Goal: Task Accomplishment & Management: Use online tool/utility

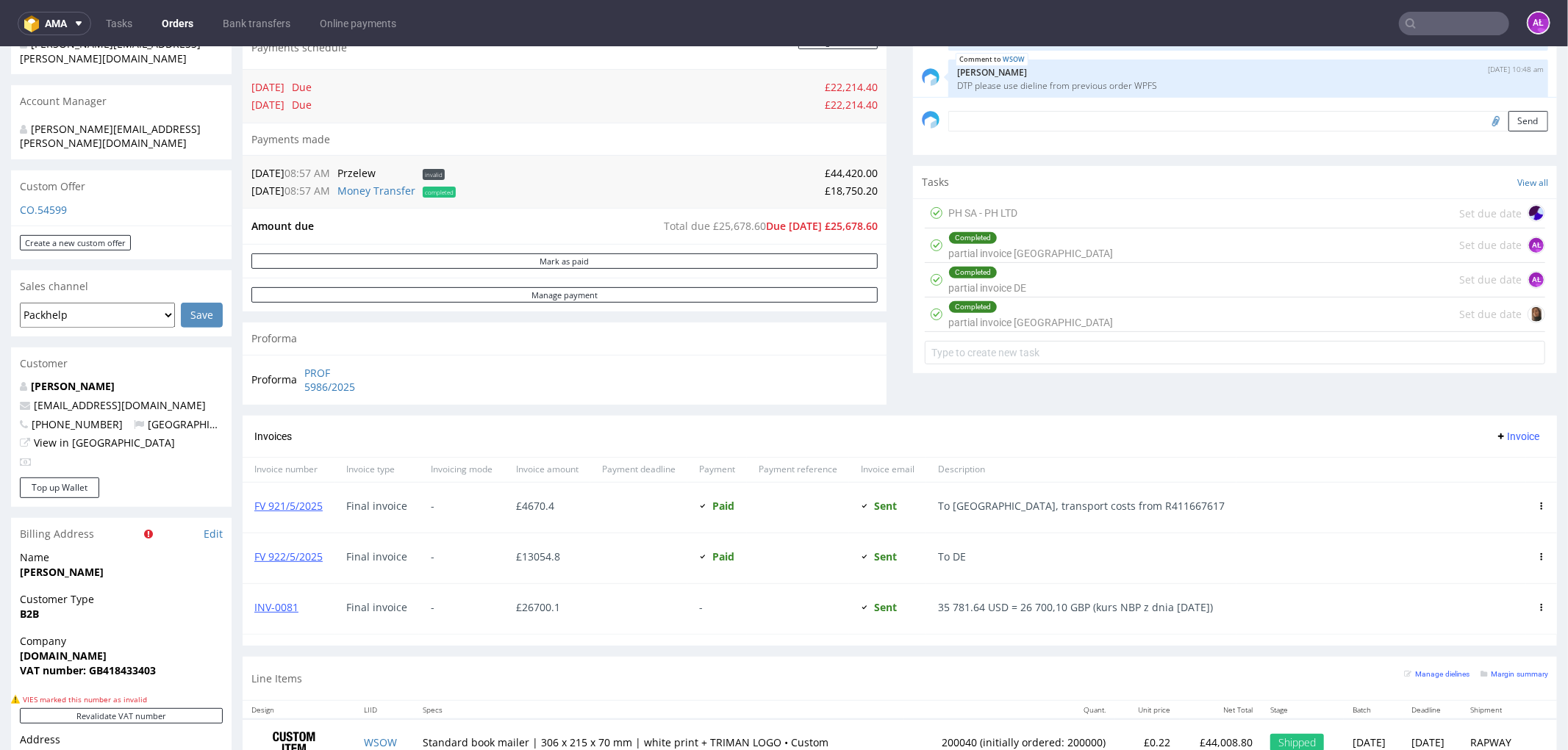
scroll to position [446, 0]
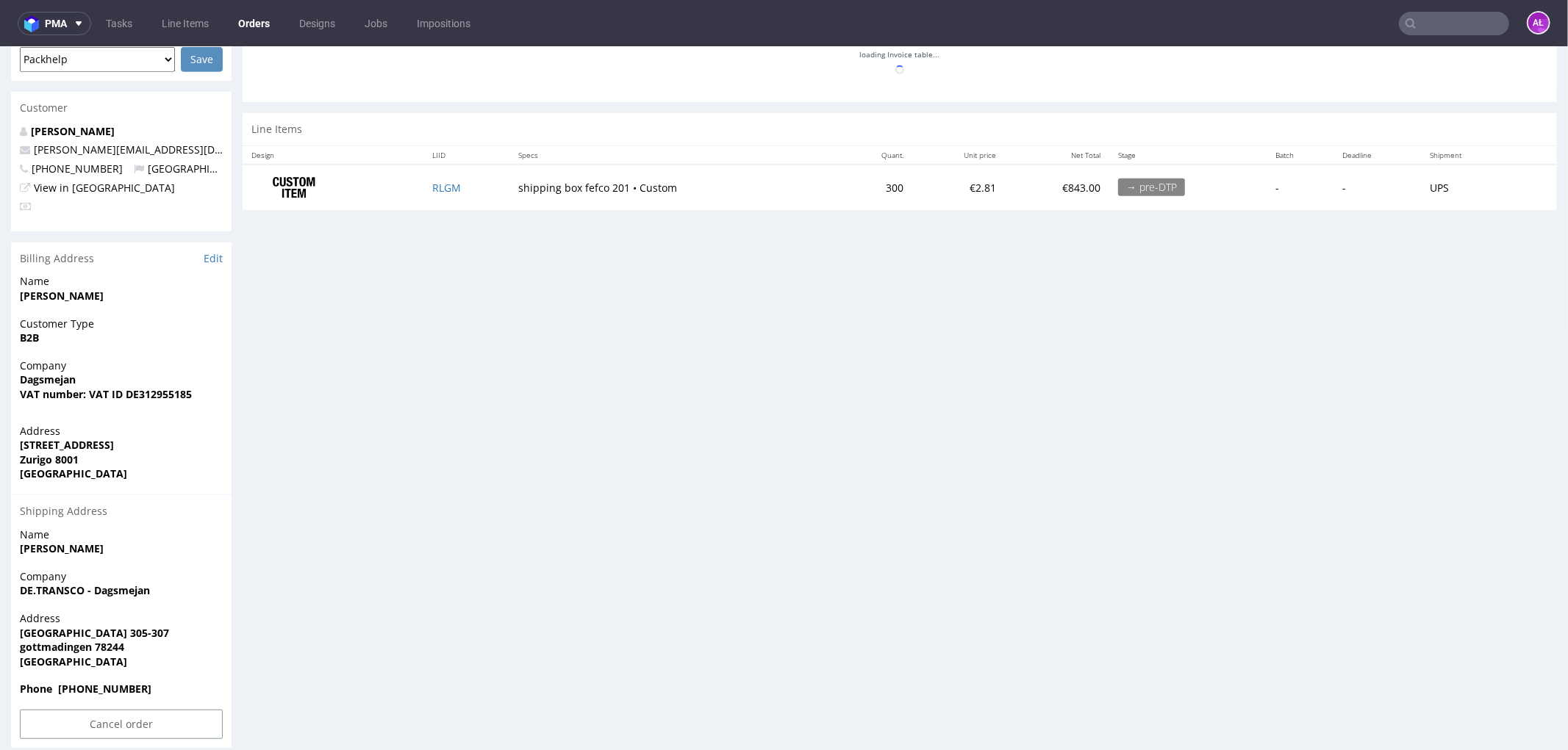
scroll to position [651, 0]
click at [214, 249] on link "Edit" at bounding box center [213, 256] width 19 height 15
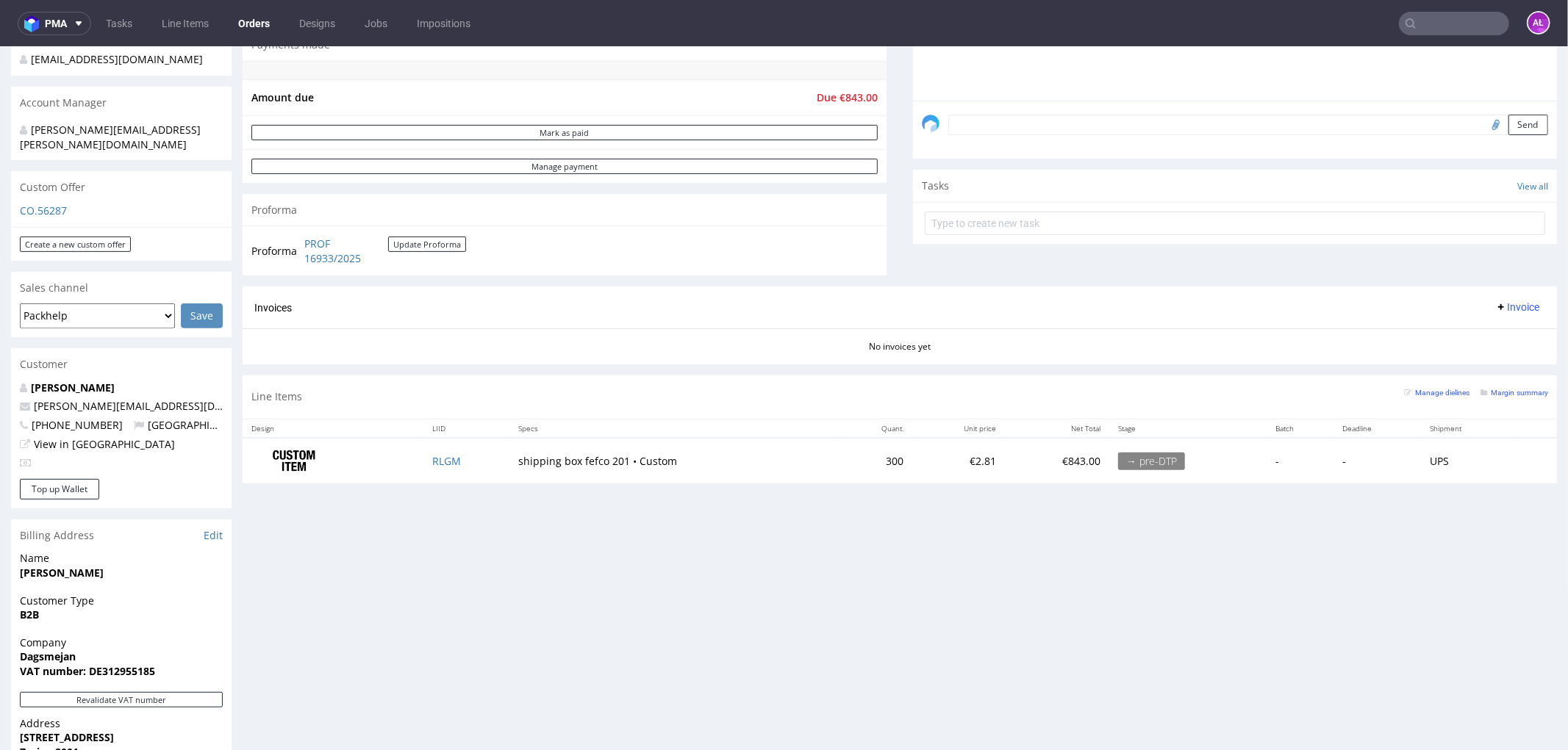
scroll to position [489, 0]
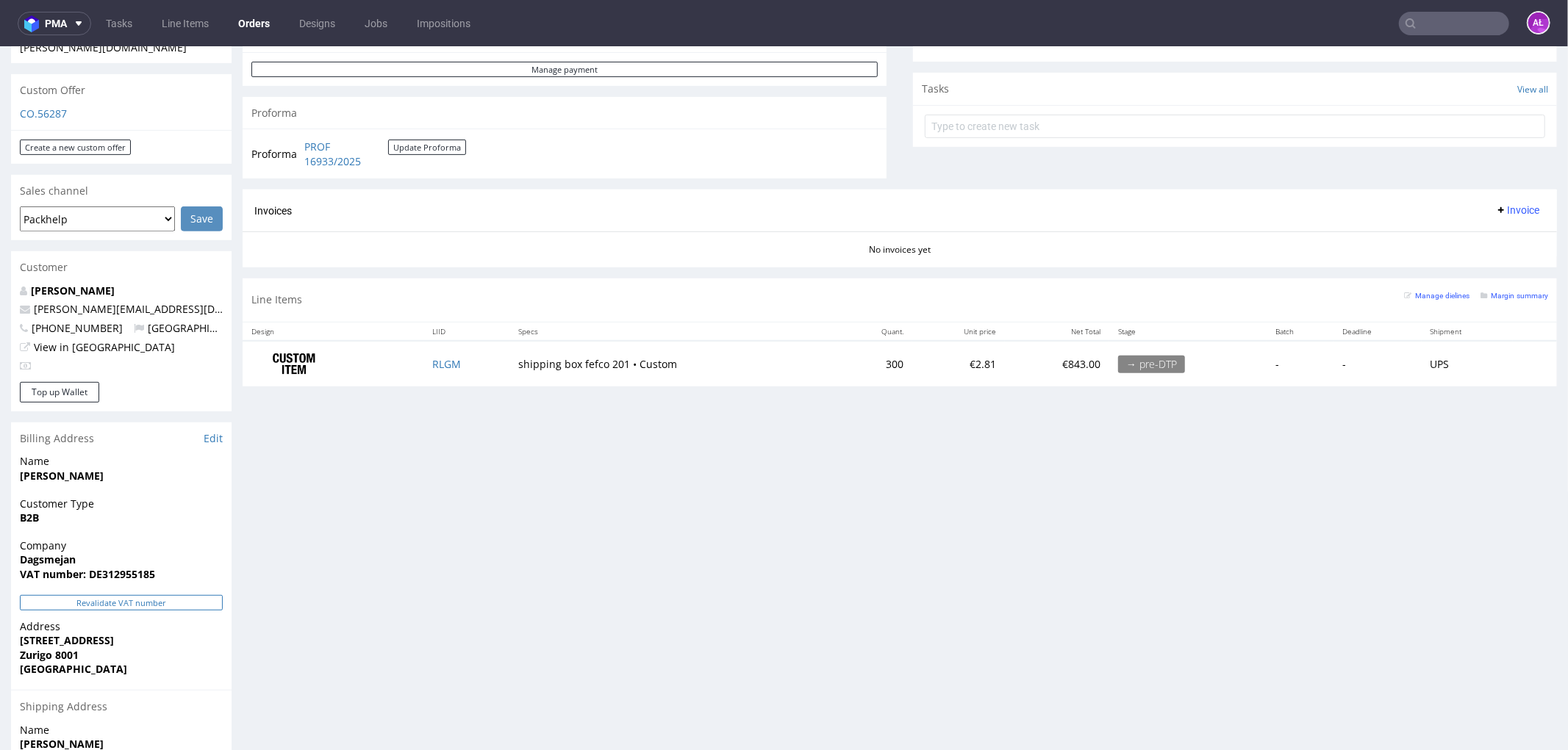
click at [159, 594] on button "Revalidate VAT number" at bounding box center [121, 602] width 203 height 16
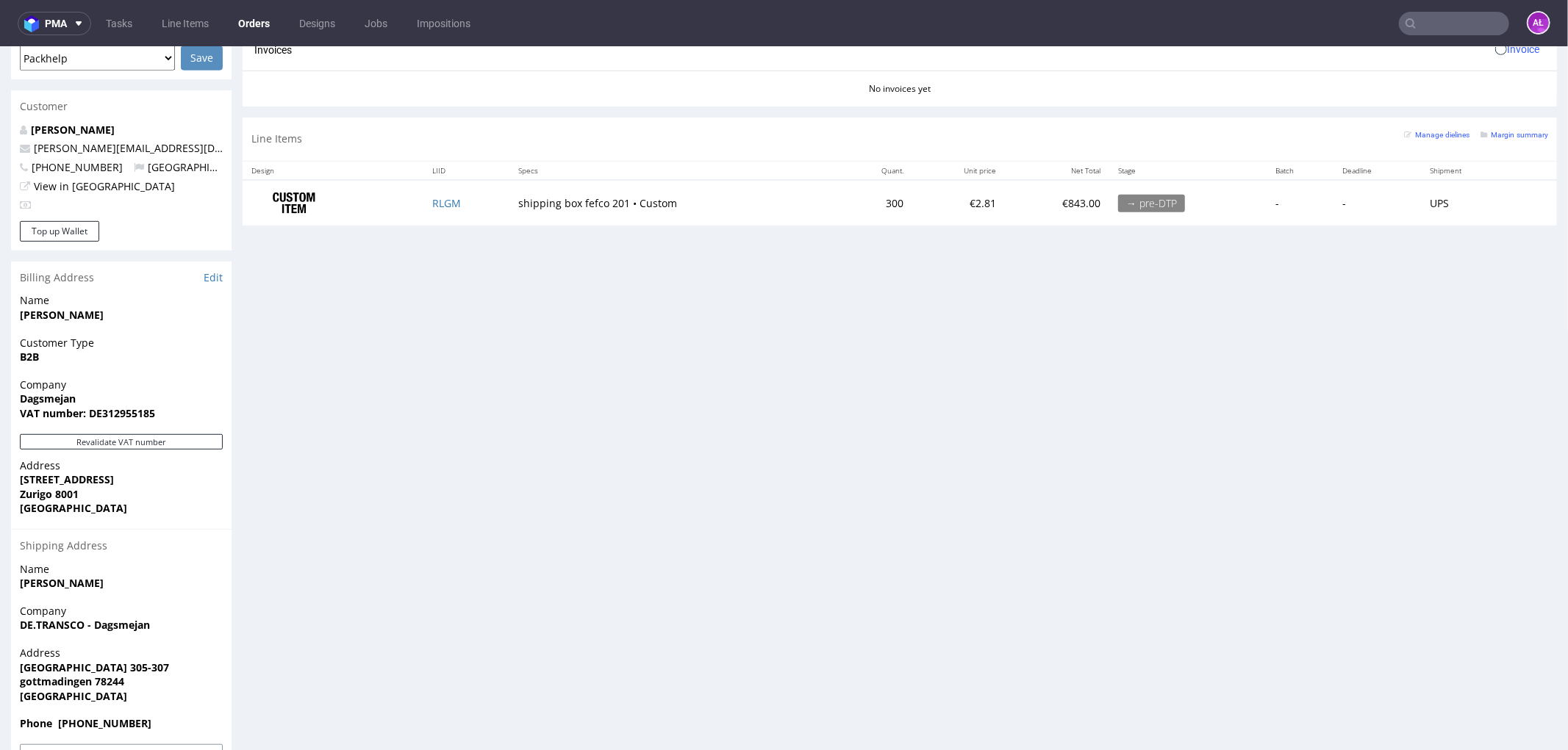
scroll to position [653, 0]
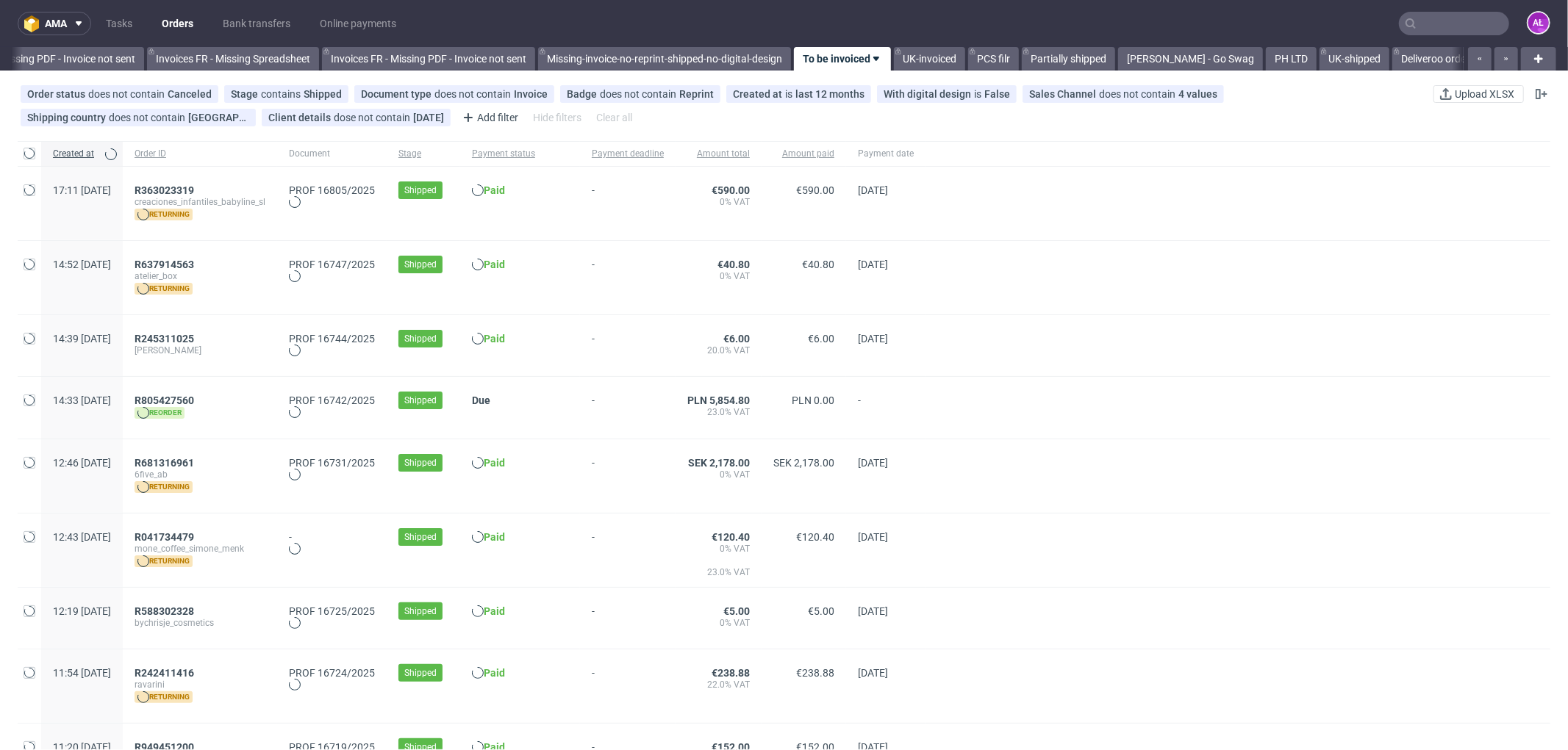
scroll to position [0, 2202]
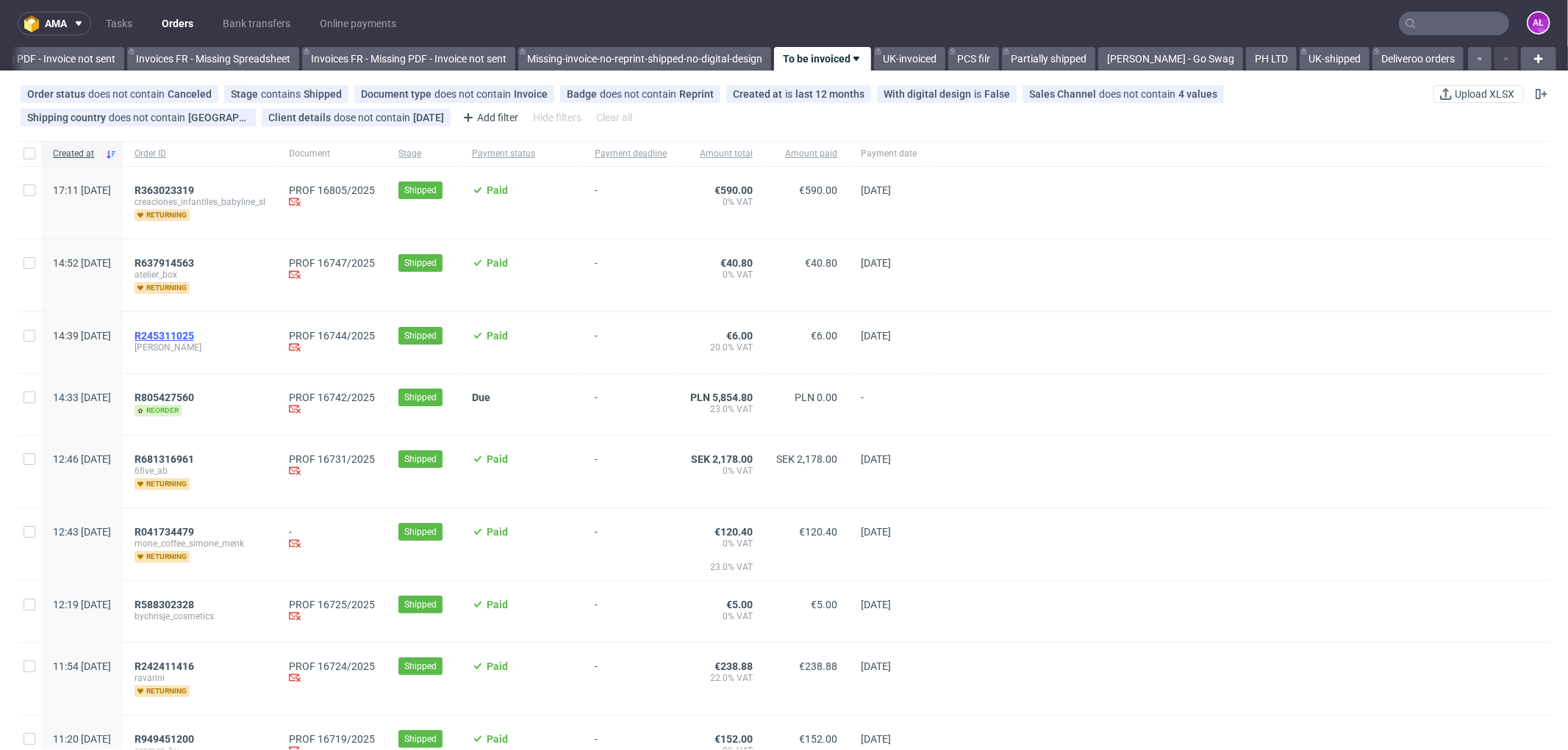
click at [194, 330] on span "R245311025" at bounding box center [164, 336] width 59 height 12
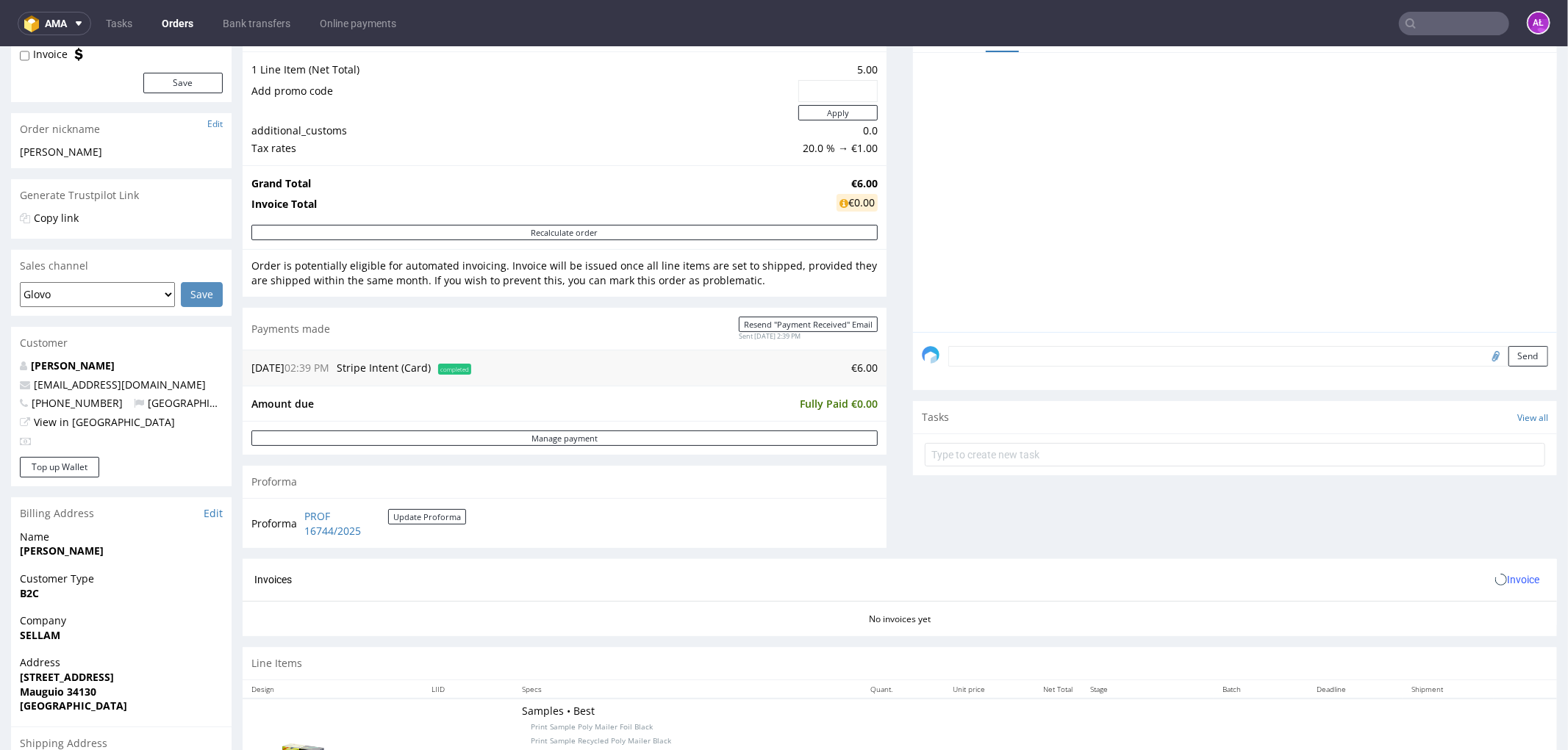
scroll to position [407, 0]
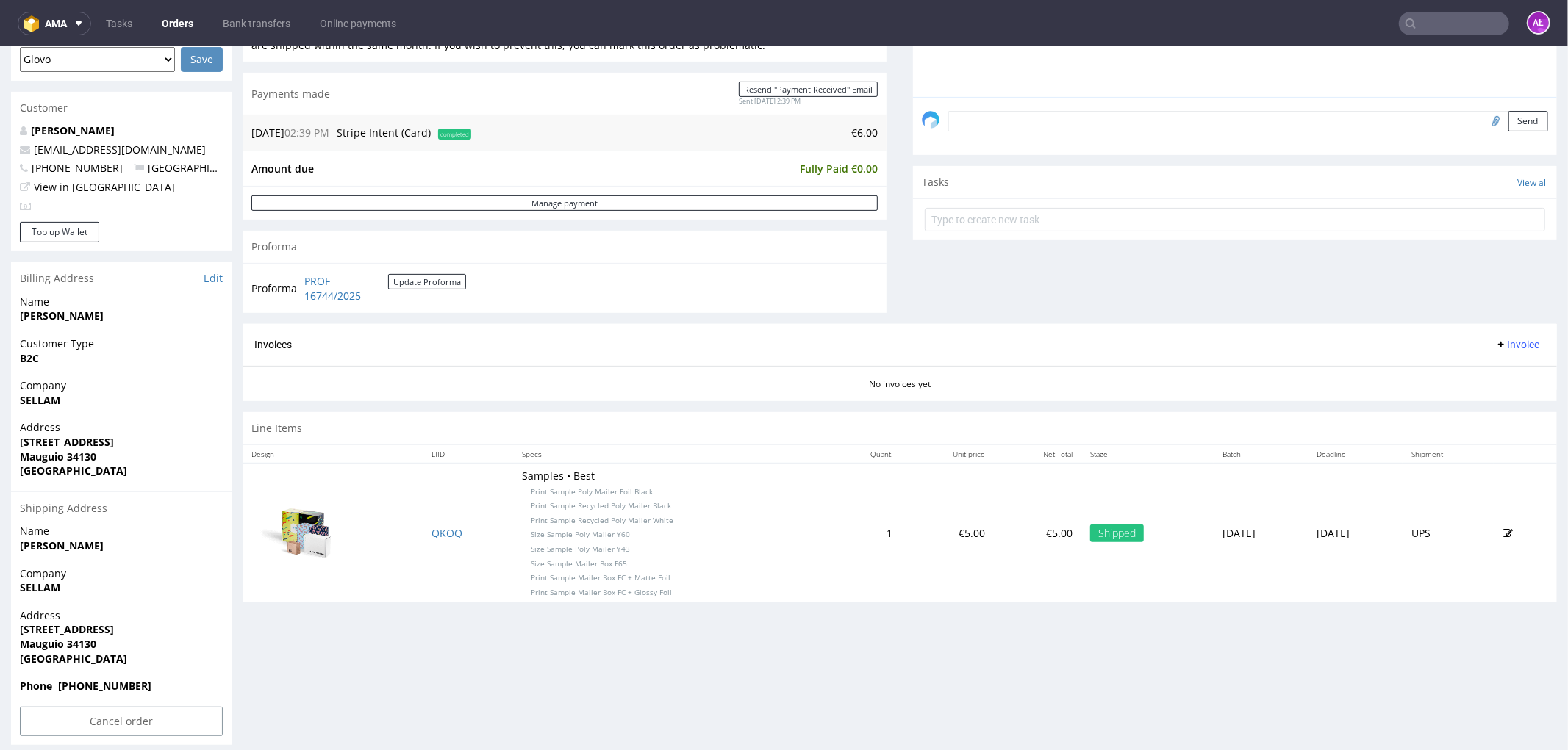
click at [1495, 344] on span "Invoice" at bounding box center [1517, 344] width 44 height 12
click at [1496, 363] on li "Generate" at bounding box center [1486, 376] width 94 height 27
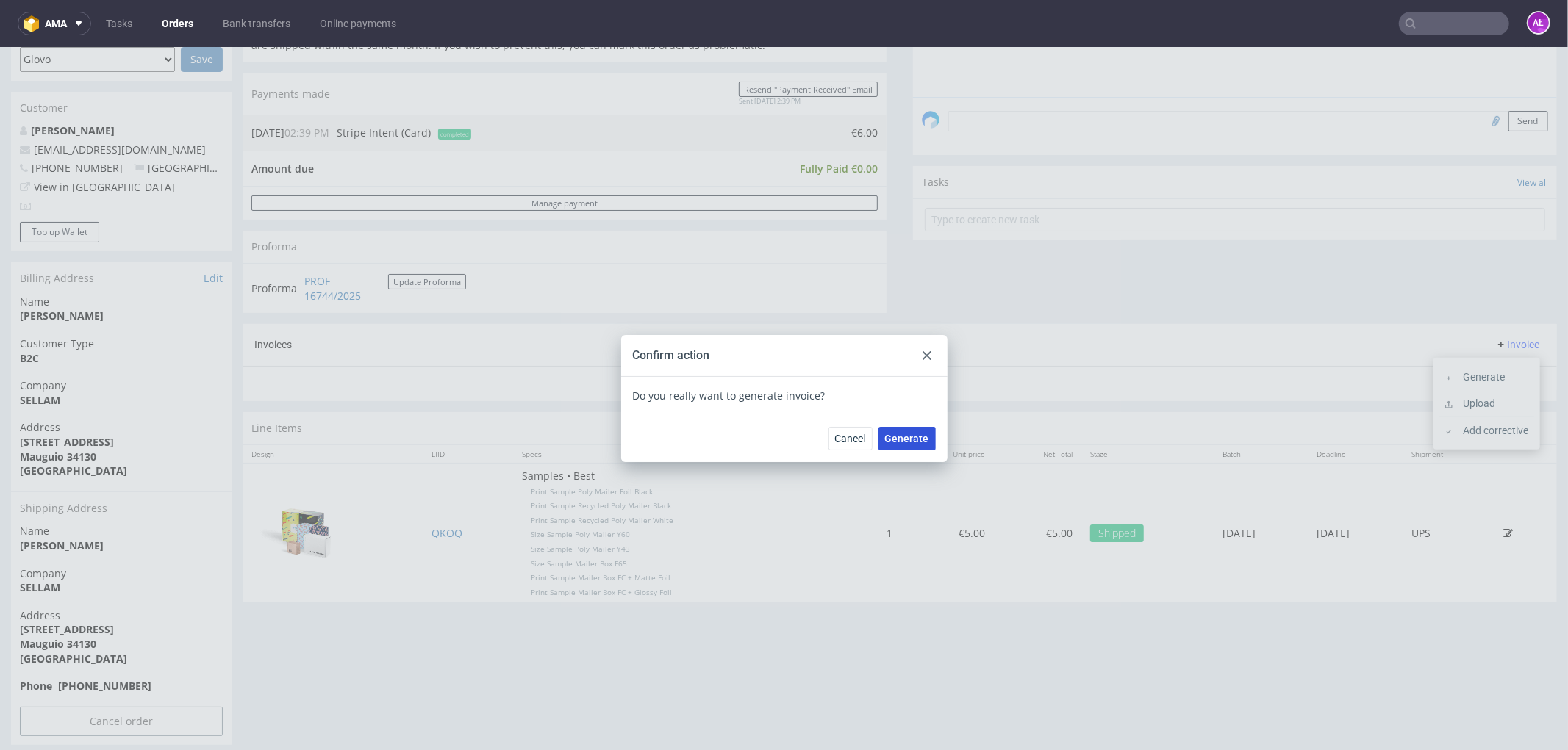
click at [887, 438] on span "Generate" at bounding box center [907, 438] width 44 height 10
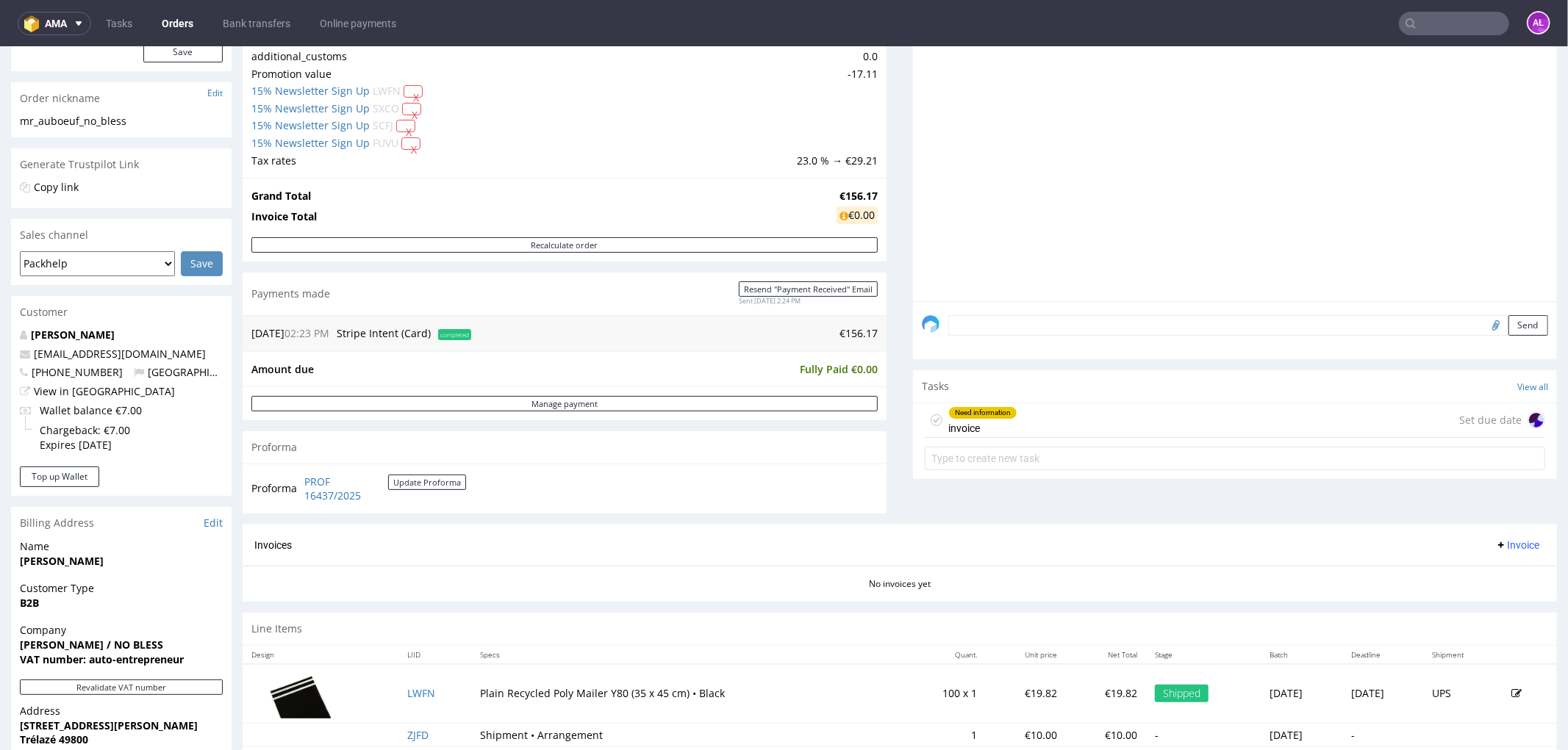
scroll to position [500, 0]
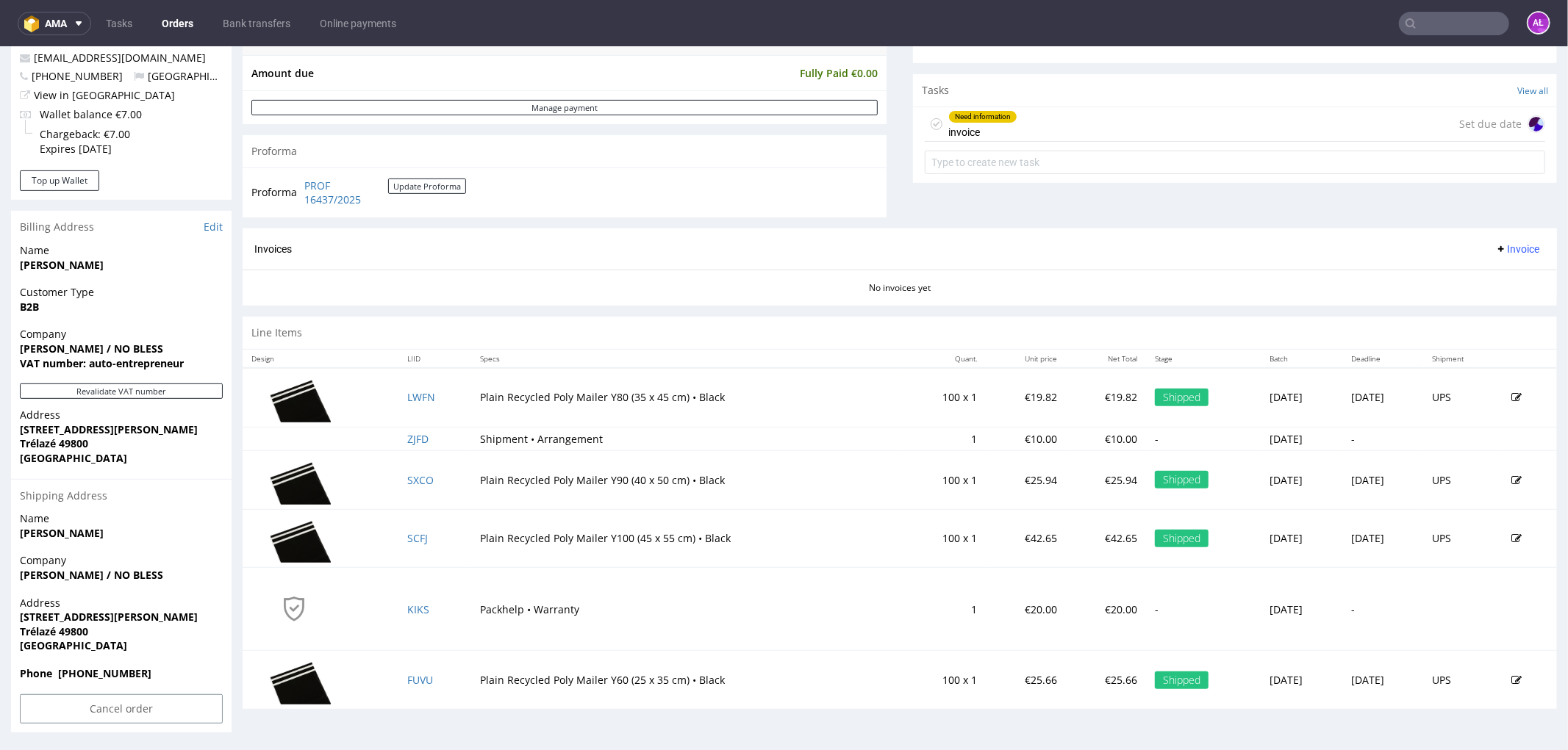
click at [1102, 117] on div "Need information invoice Set due date" at bounding box center [1234, 123] width 620 height 34
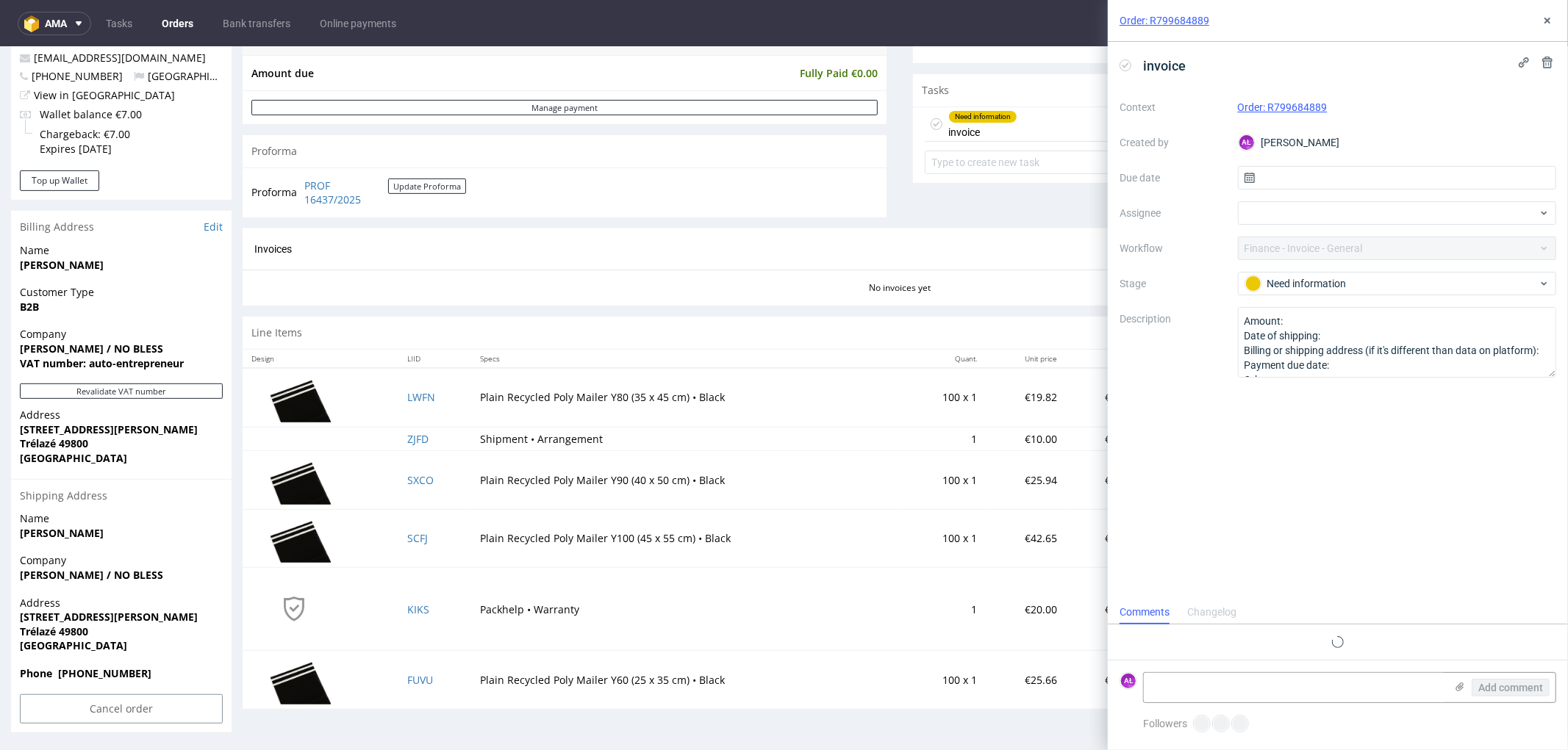
scroll to position [11, 0]
click at [1127, 65] on use at bounding box center [1125, 64] width 7 height 5
click at [1323, 693] on textarea at bounding box center [1294, 688] width 301 height 30
type textarea "klient nie ma VAT ID"
click at [1474, 684] on button "Add comment" at bounding box center [1510, 688] width 78 height 18
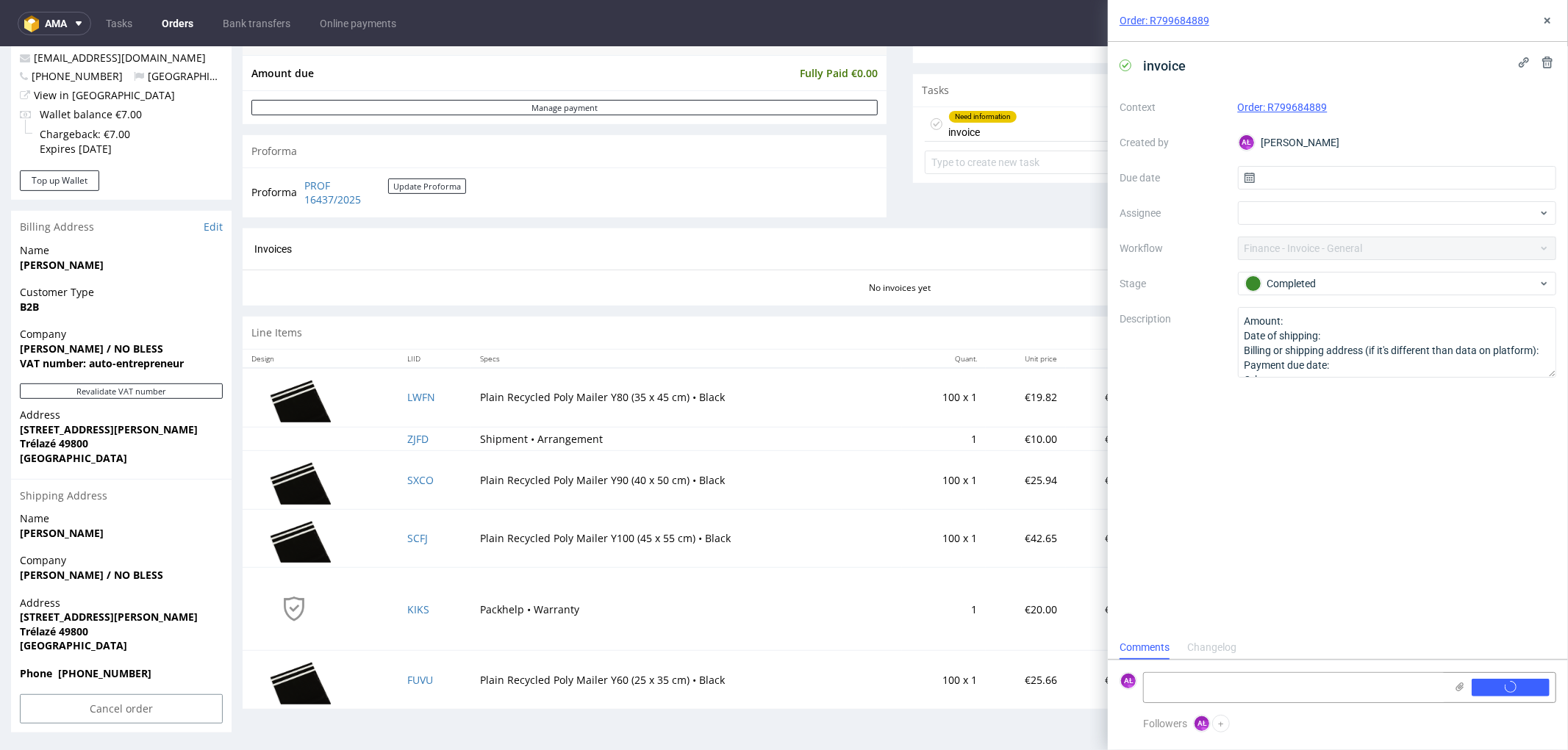
scroll to position [0, 0]
click at [1543, 21] on icon at bounding box center [1547, 21] width 12 height 12
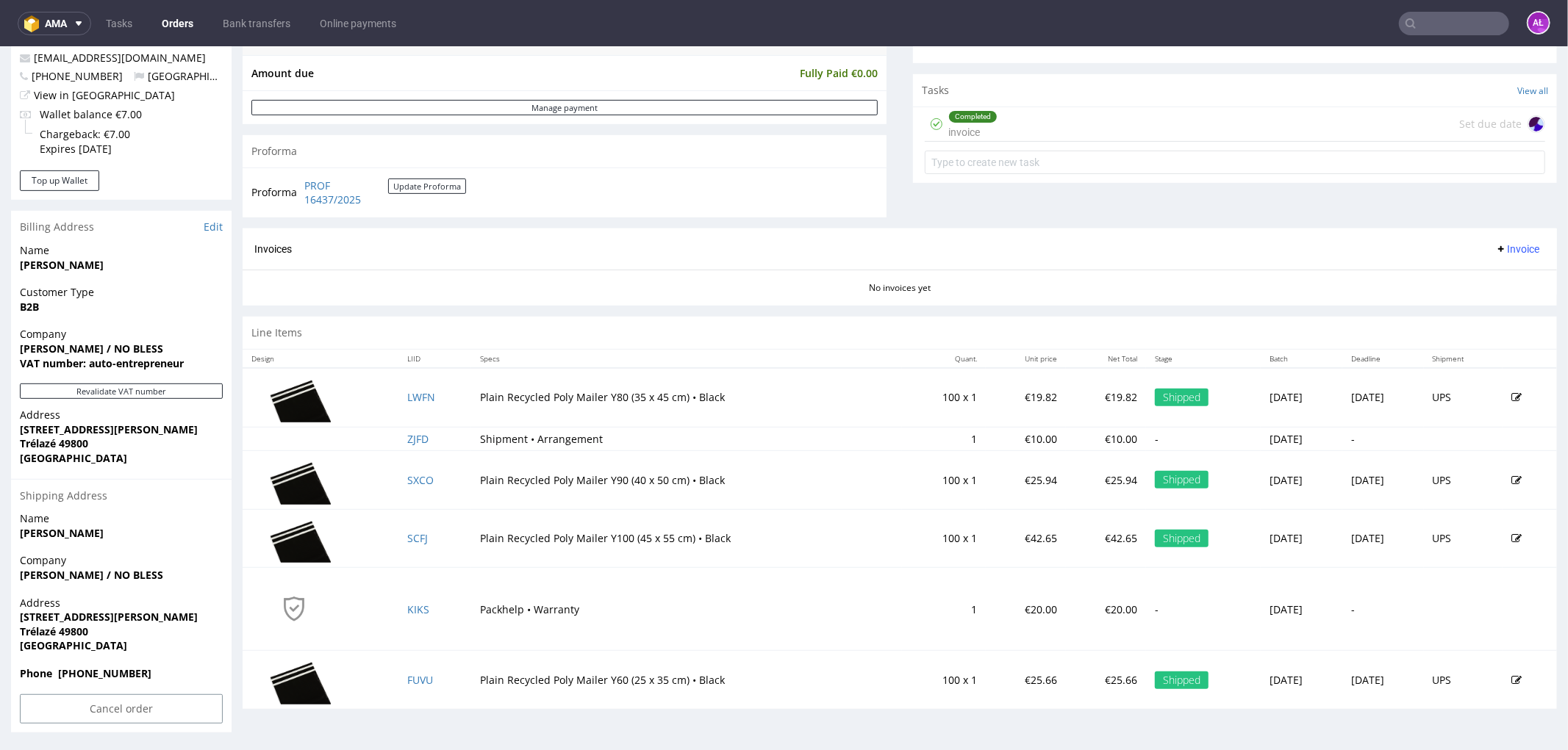
click at [1496, 250] on span "Invoice" at bounding box center [1517, 248] width 44 height 12
click at [1483, 277] on span "Generate" at bounding box center [1492, 280] width 71 height 15
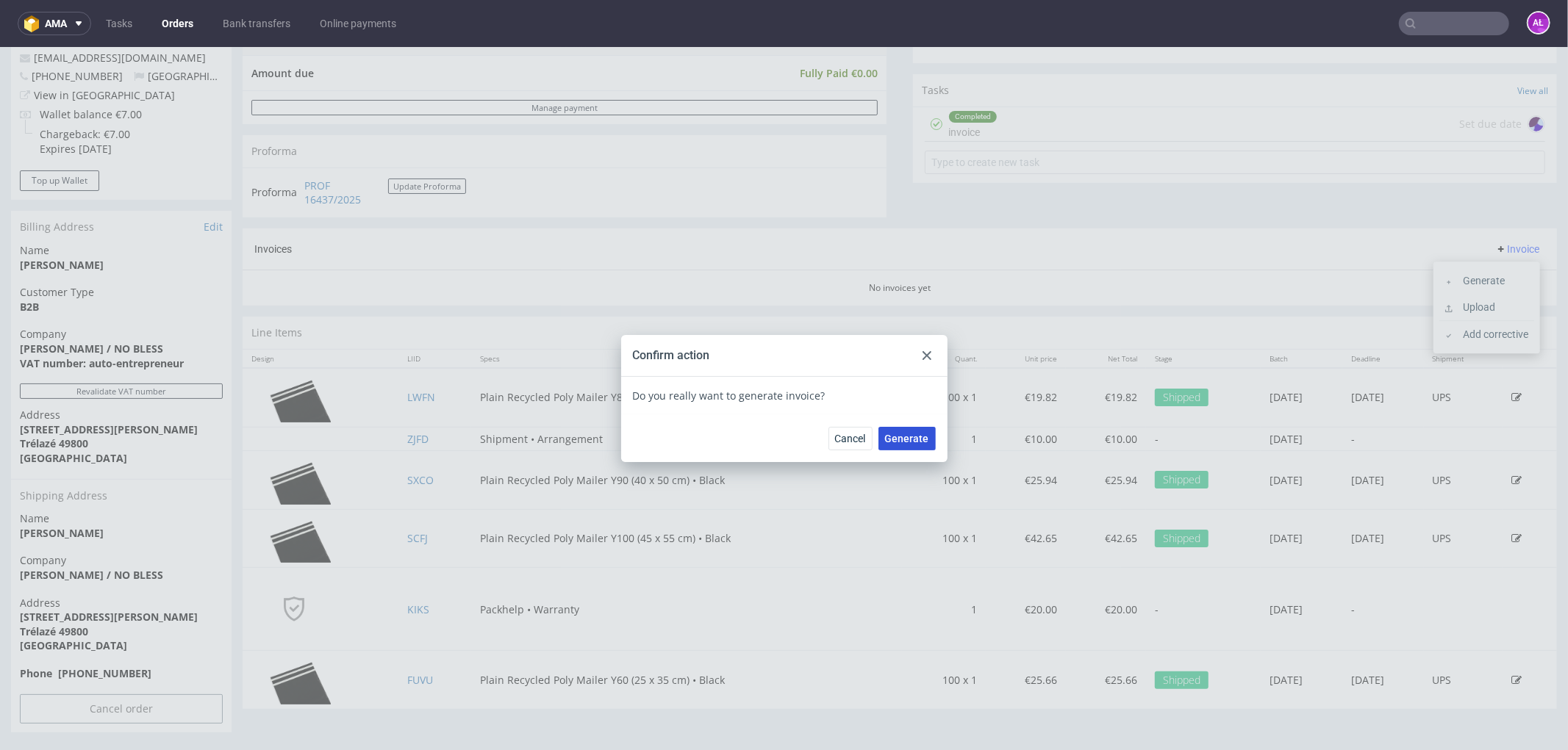
click at [913, 440] on span "Generate" at bounding box center [907, 438] width 44 height 10
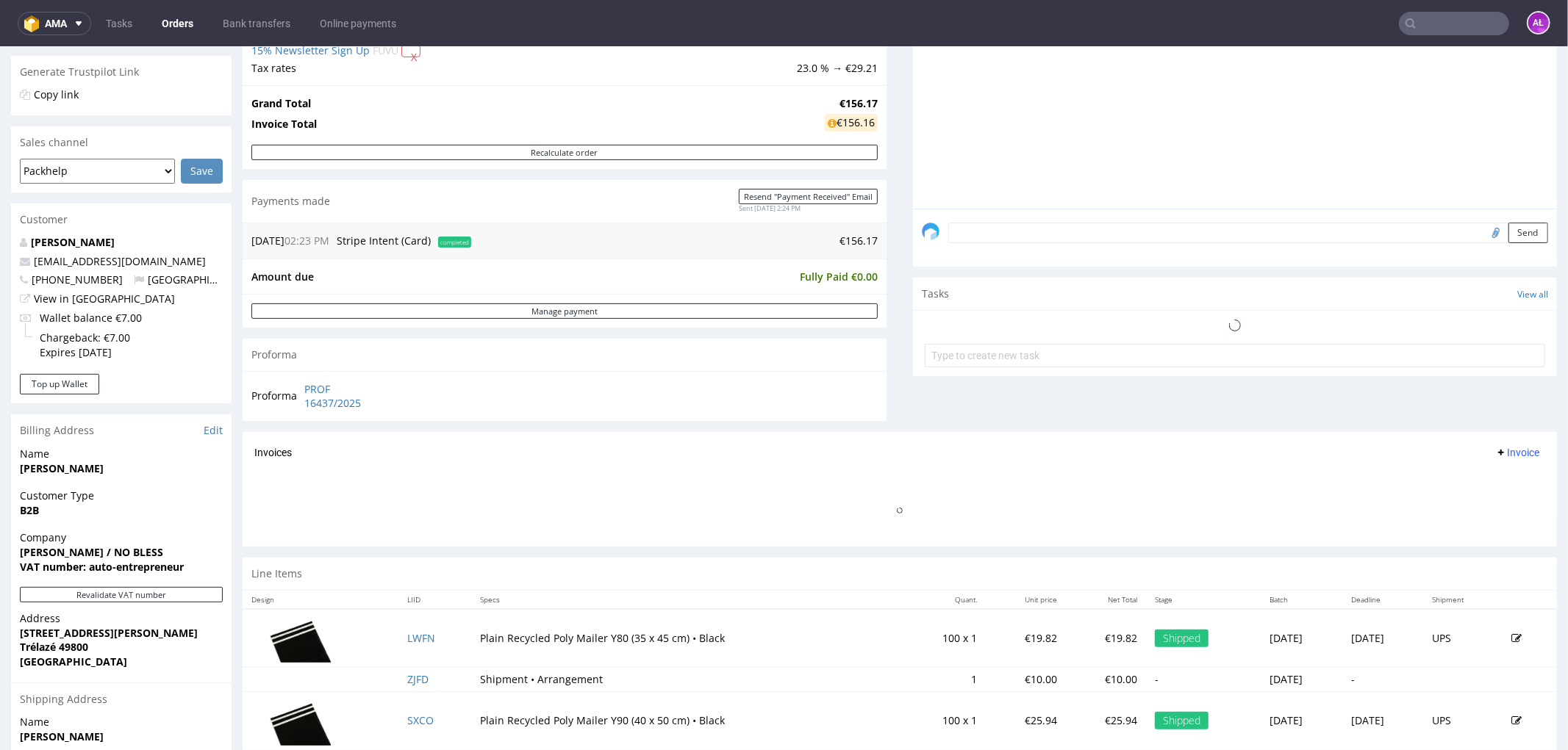
scroll to position [407, 0]
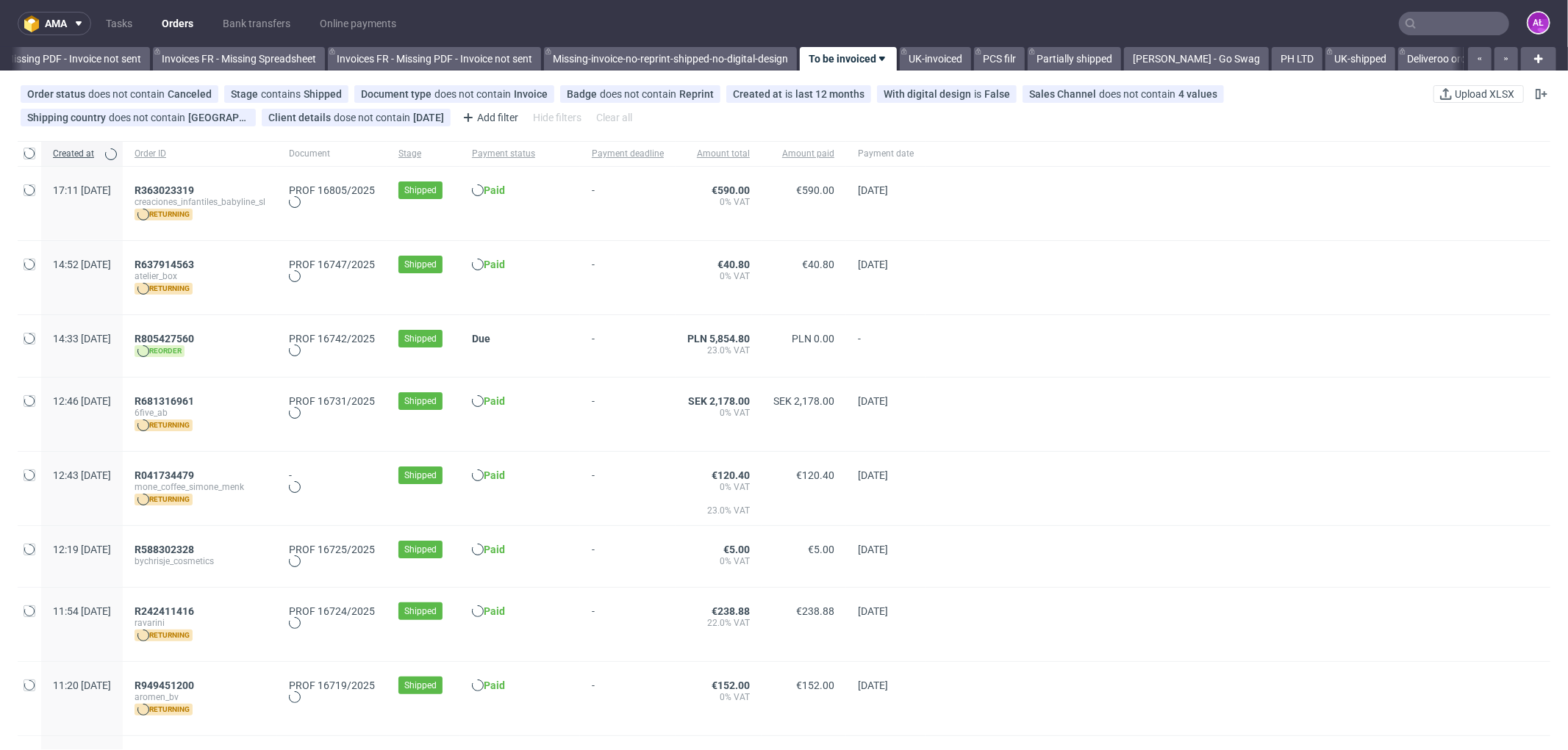
scroll to position [0, 2202]
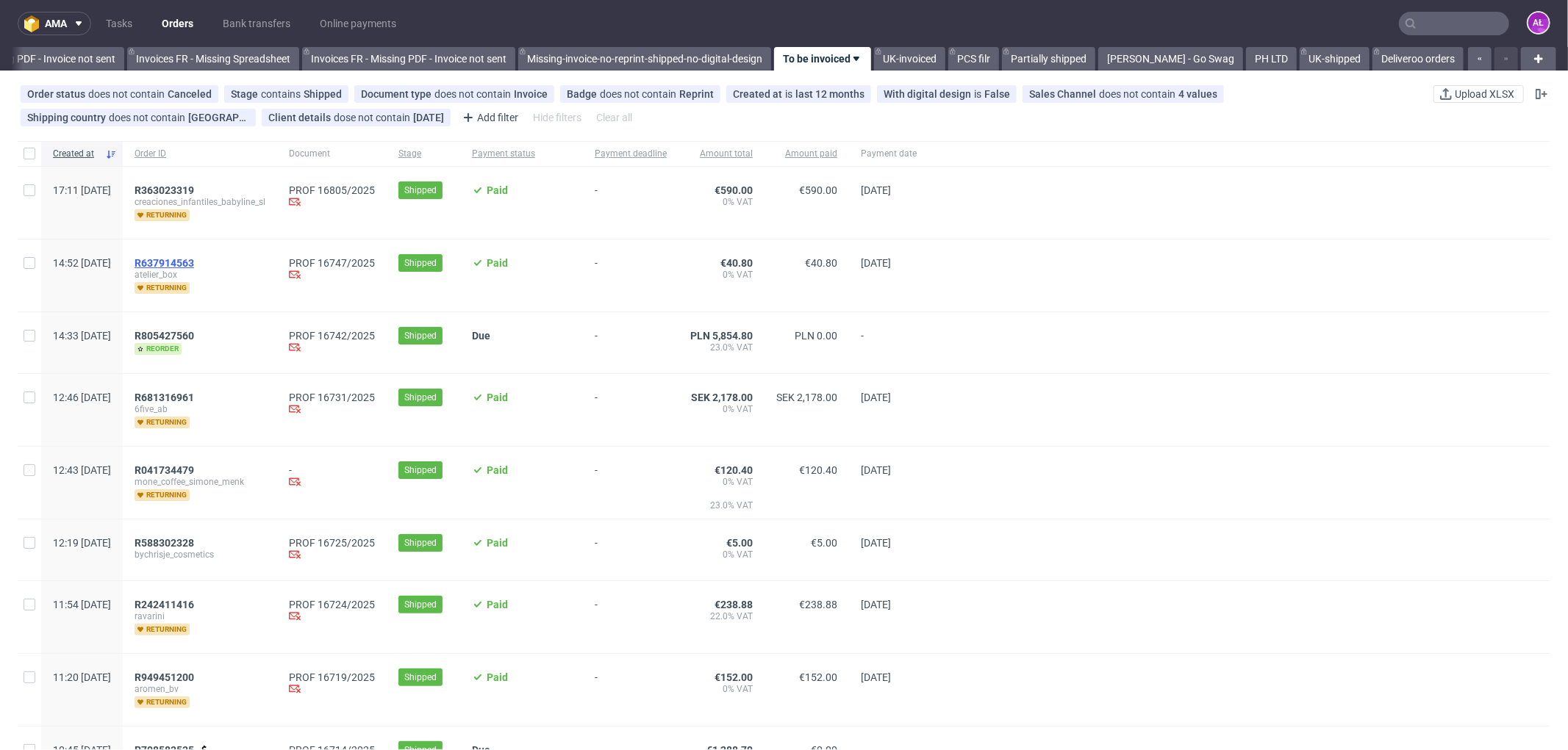
click at [194, 263] on span "R637914563" at bounding box center [164, 263] width 59 height 12
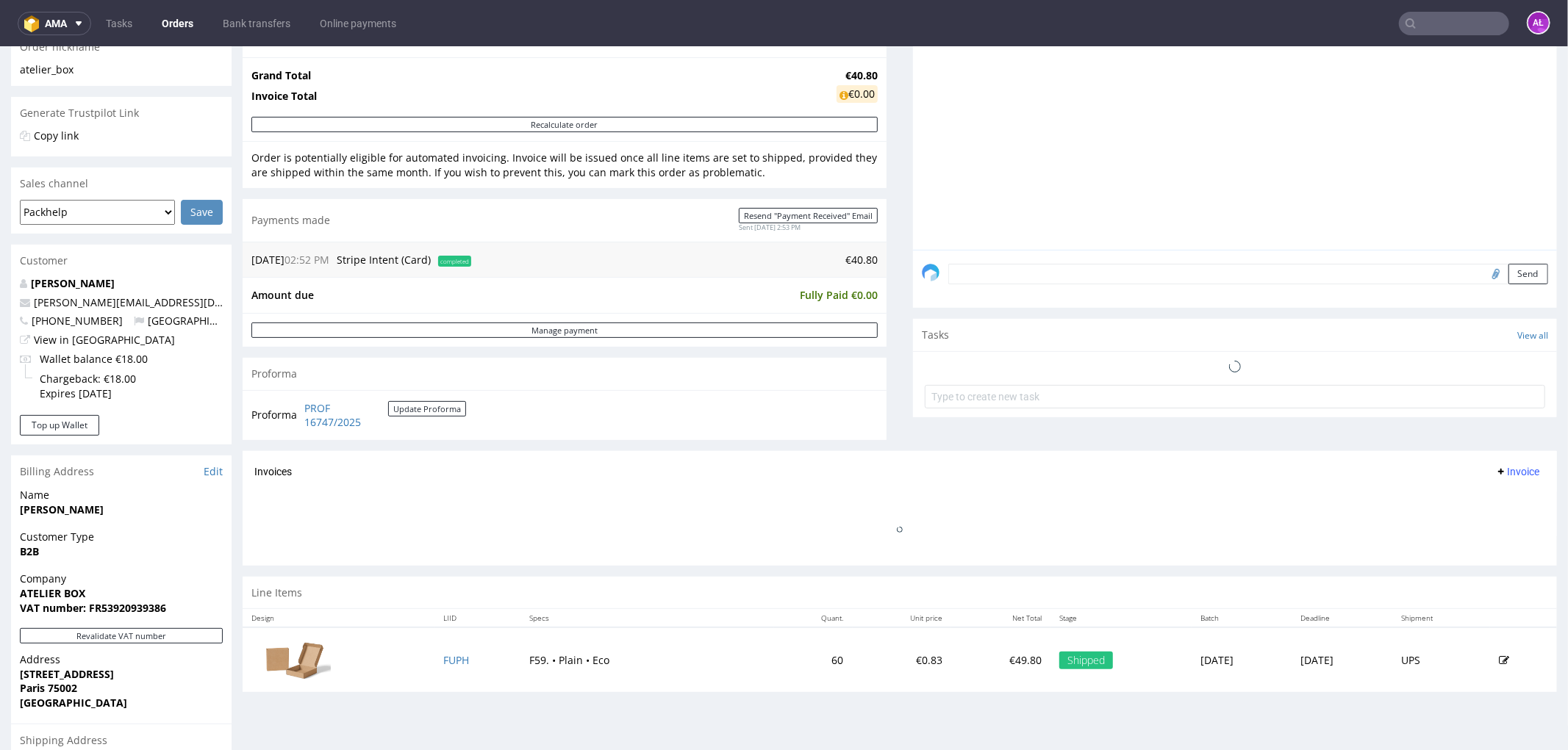
scroll to position [407, 0]
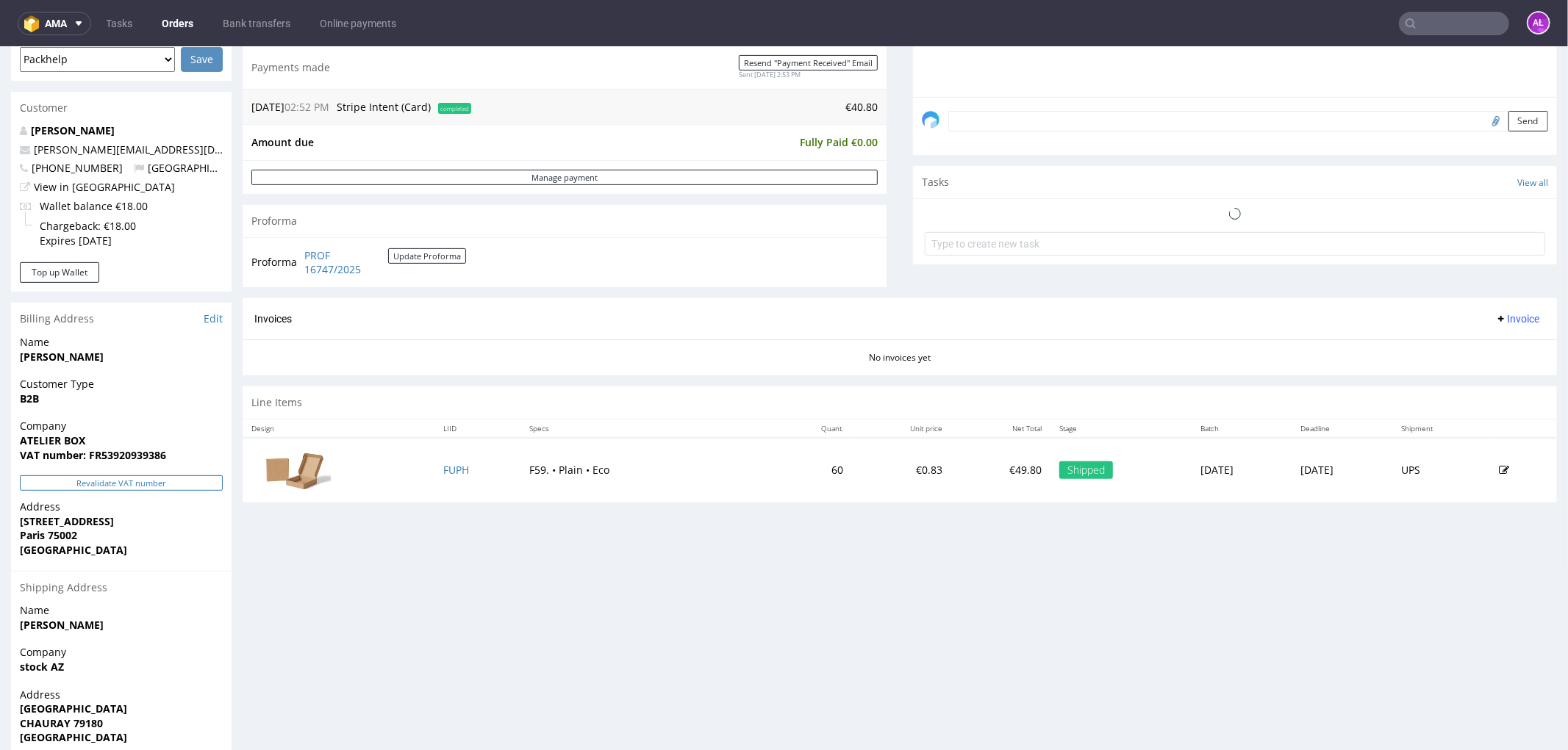
click at [199, 480] on button "Revalidate VAT number" at bounding box center [121, 482] width 203 height 16
click at [1495, 319] on span "Invoice" at bounding box center [1517, 318] width 44 height 12
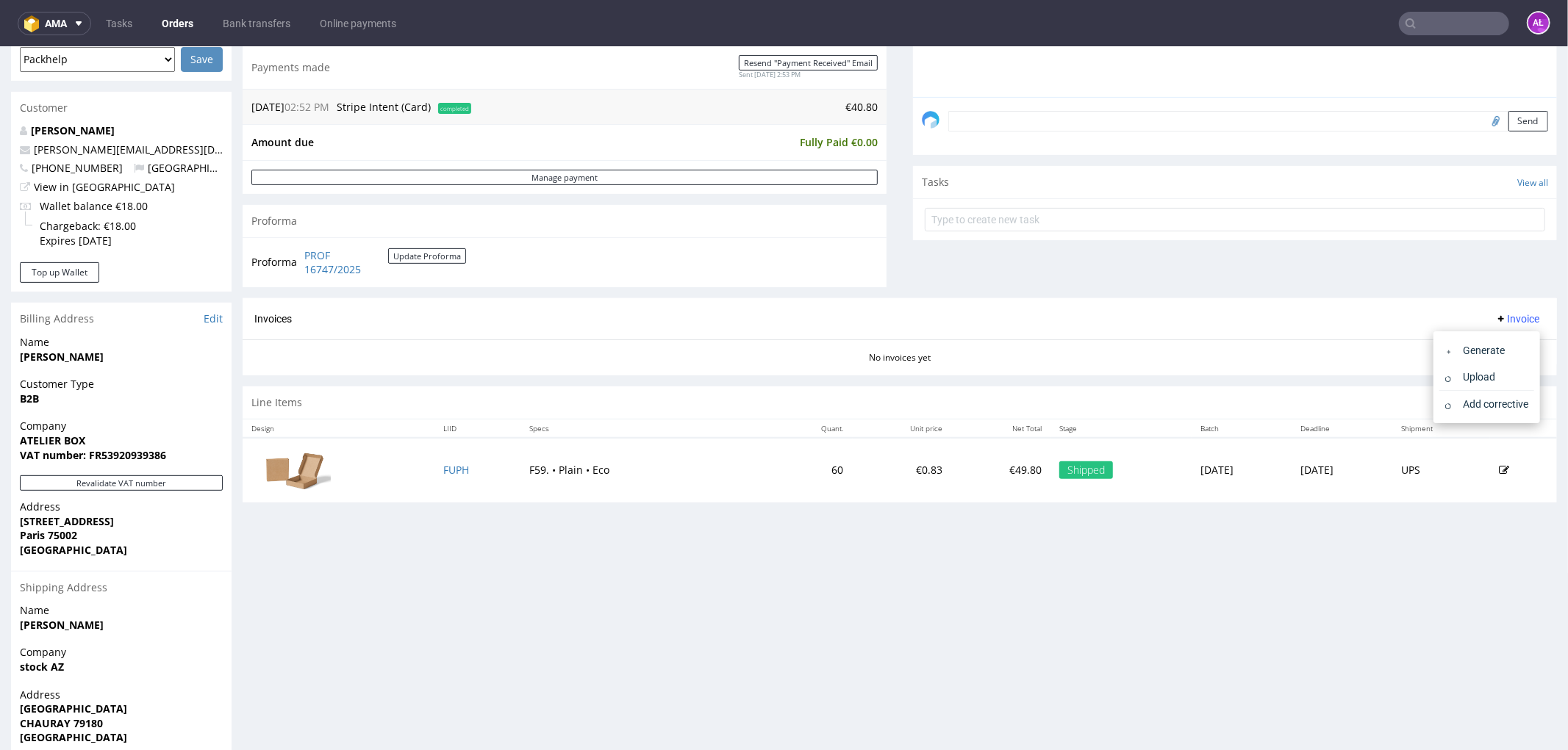
click at [1495, 341] on li "Generate" at bounding box center [1486, 349] width 94 height 27
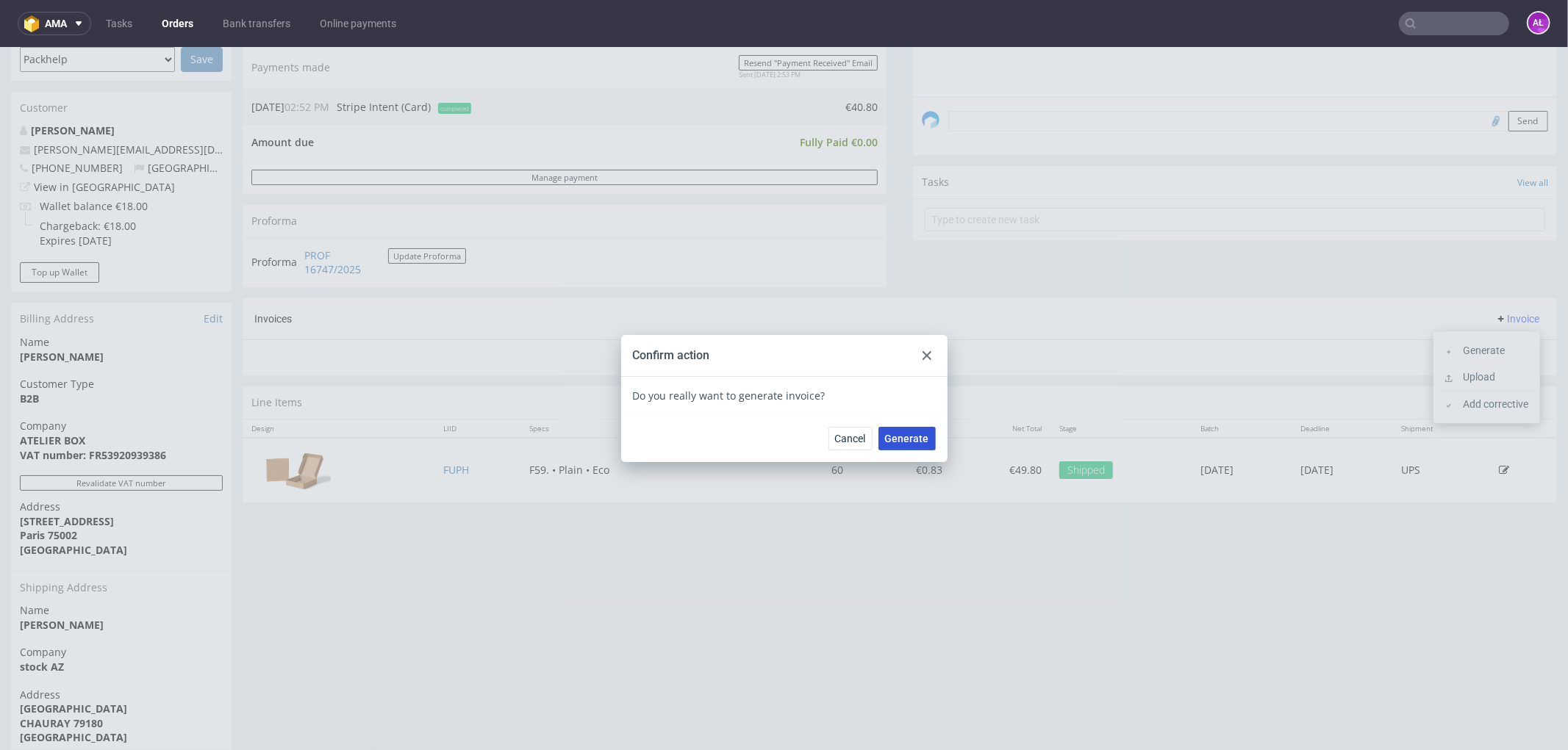
click at [909, 439] on span "Generate" at bounding box center [907, 438] width 44 height 10
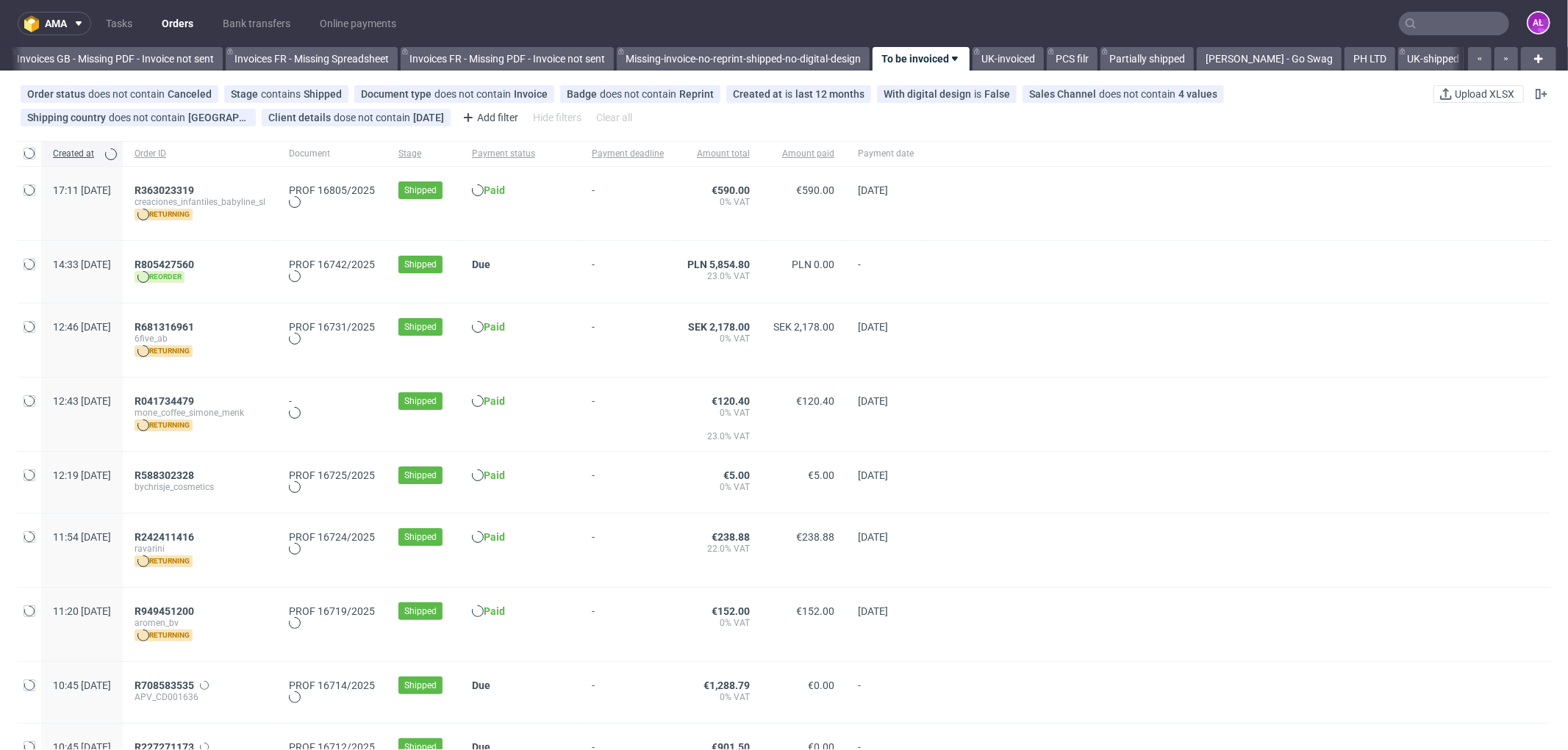
scroll to position [0, 2202]
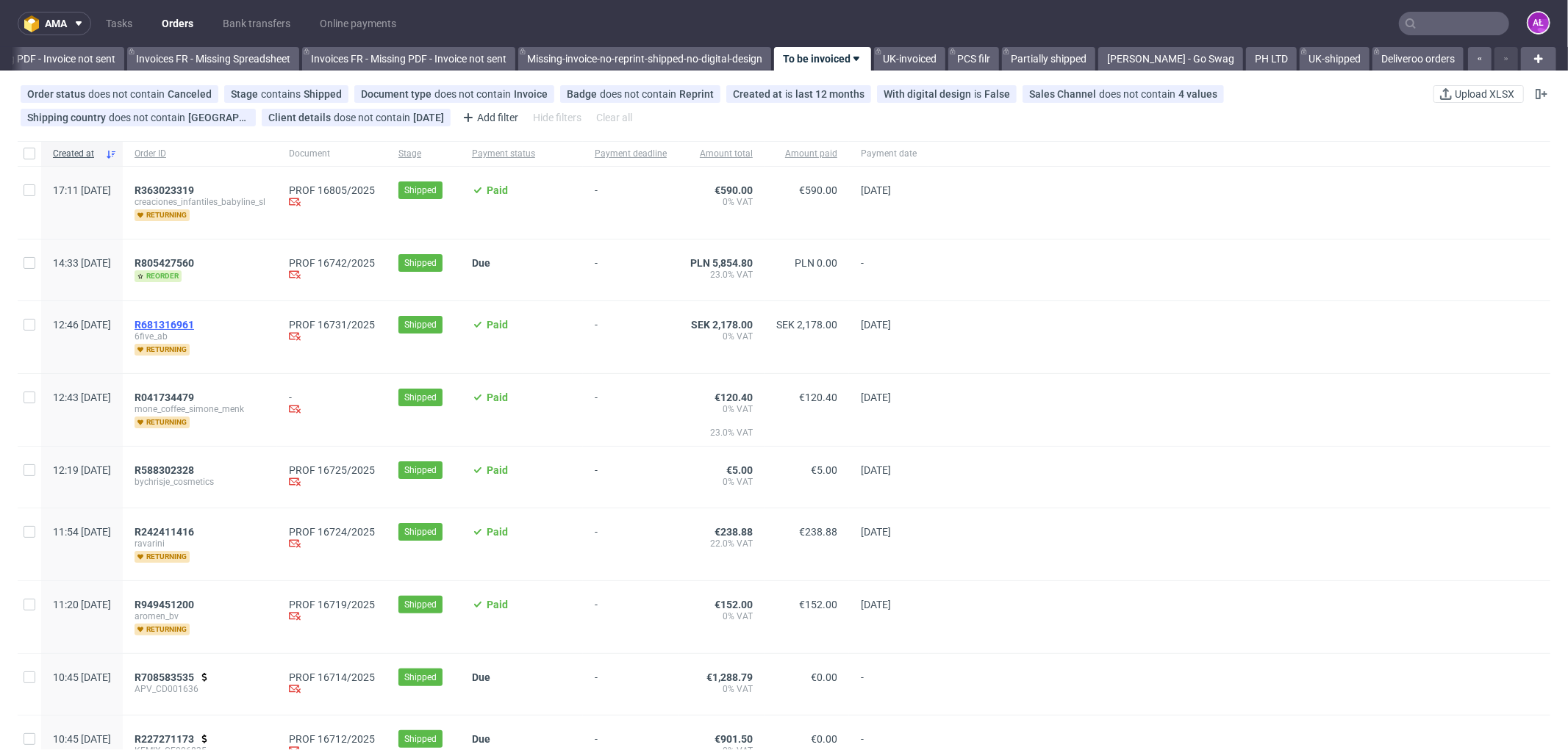
click at [194, 327] on span "R681316961" at bounding box center [164, 325] width 59 height 12
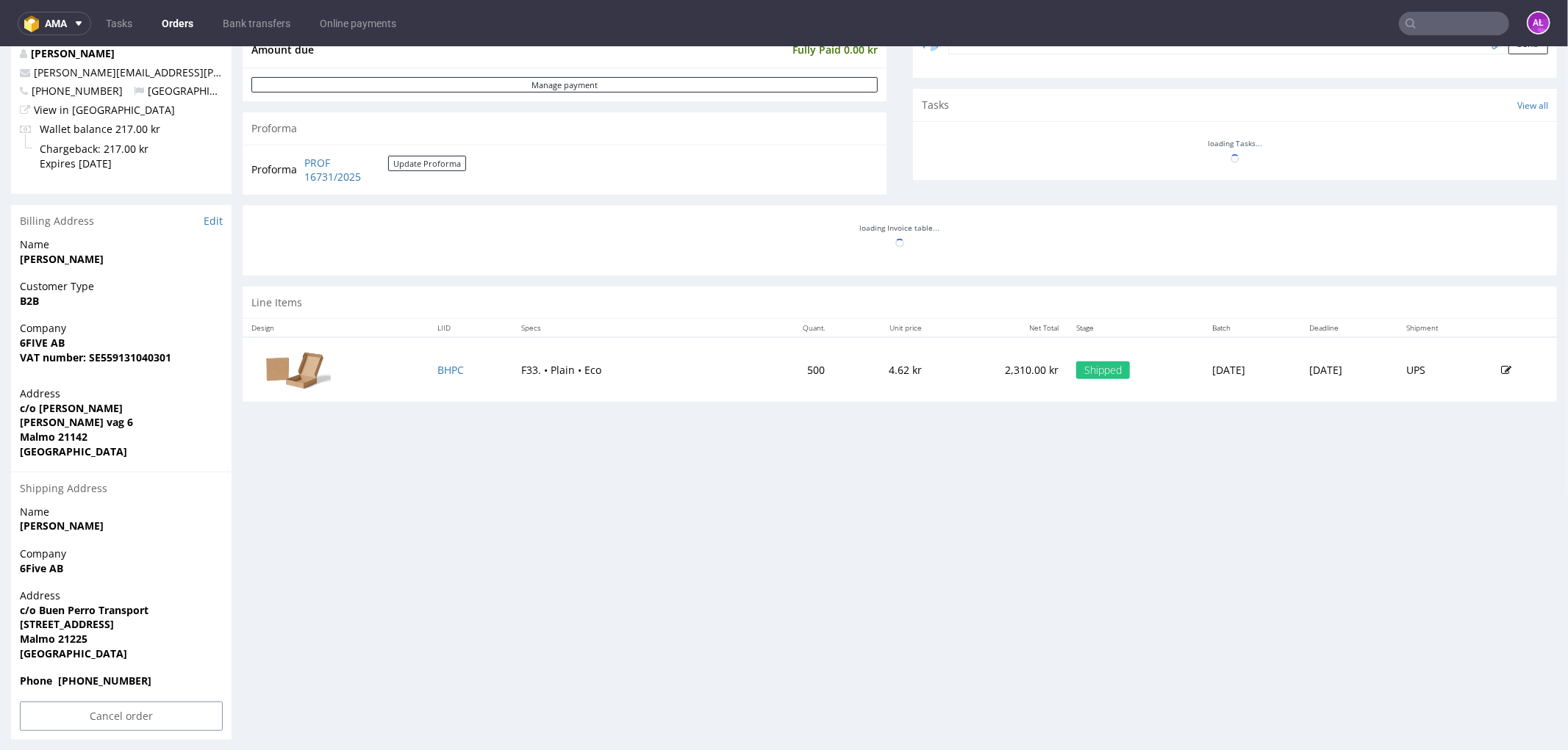
scroll to position [489, 0]
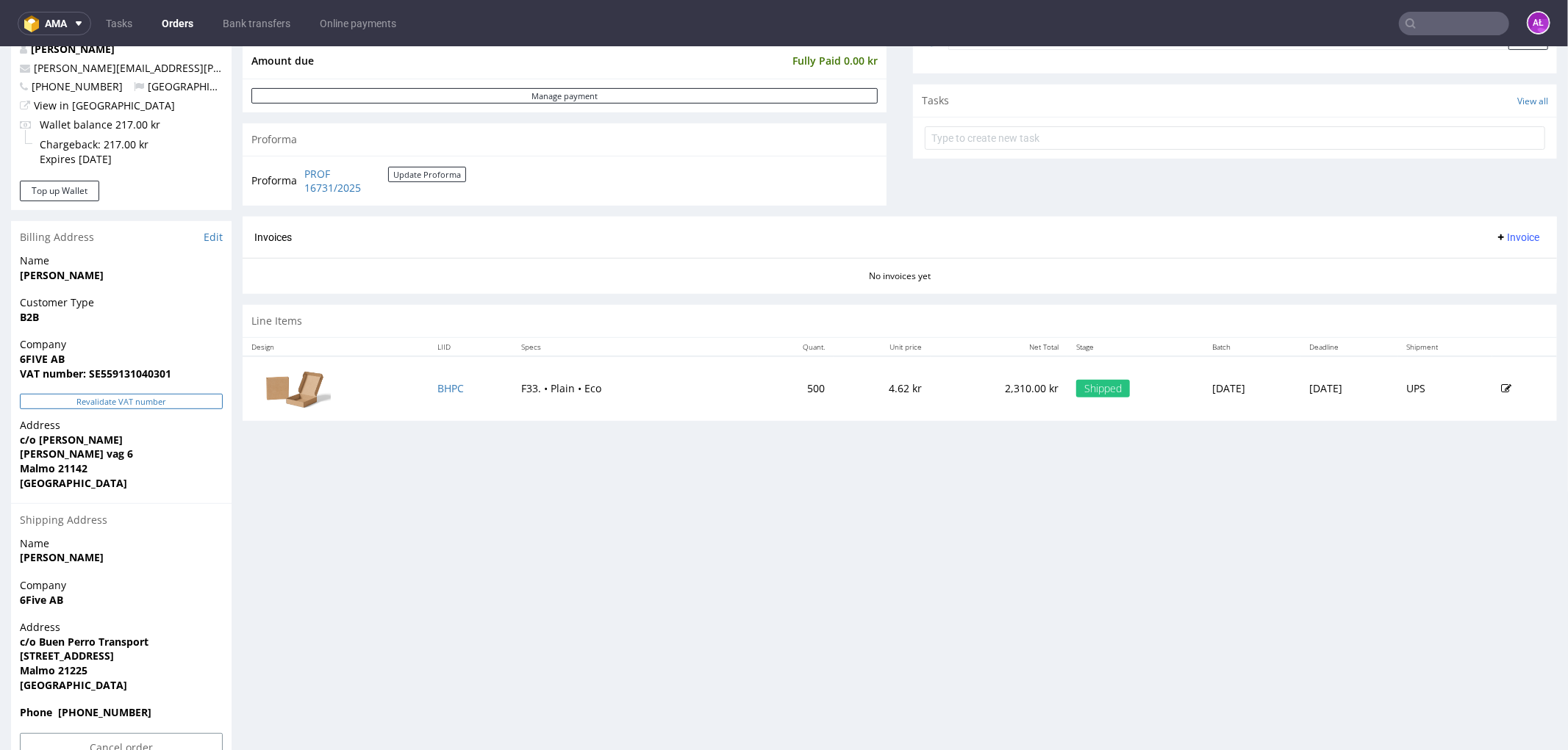
click at [164, 398] on button "Revalidate VAT number" at bounding box center [121, 402] width 203 height 16
click at [1499, 234] on span "Invoice" at bounding box center [1517, 236] width 44 height 12
click at [1503, 266] on span "Generate" at bounding box center [1492, 268] width 71 height 15
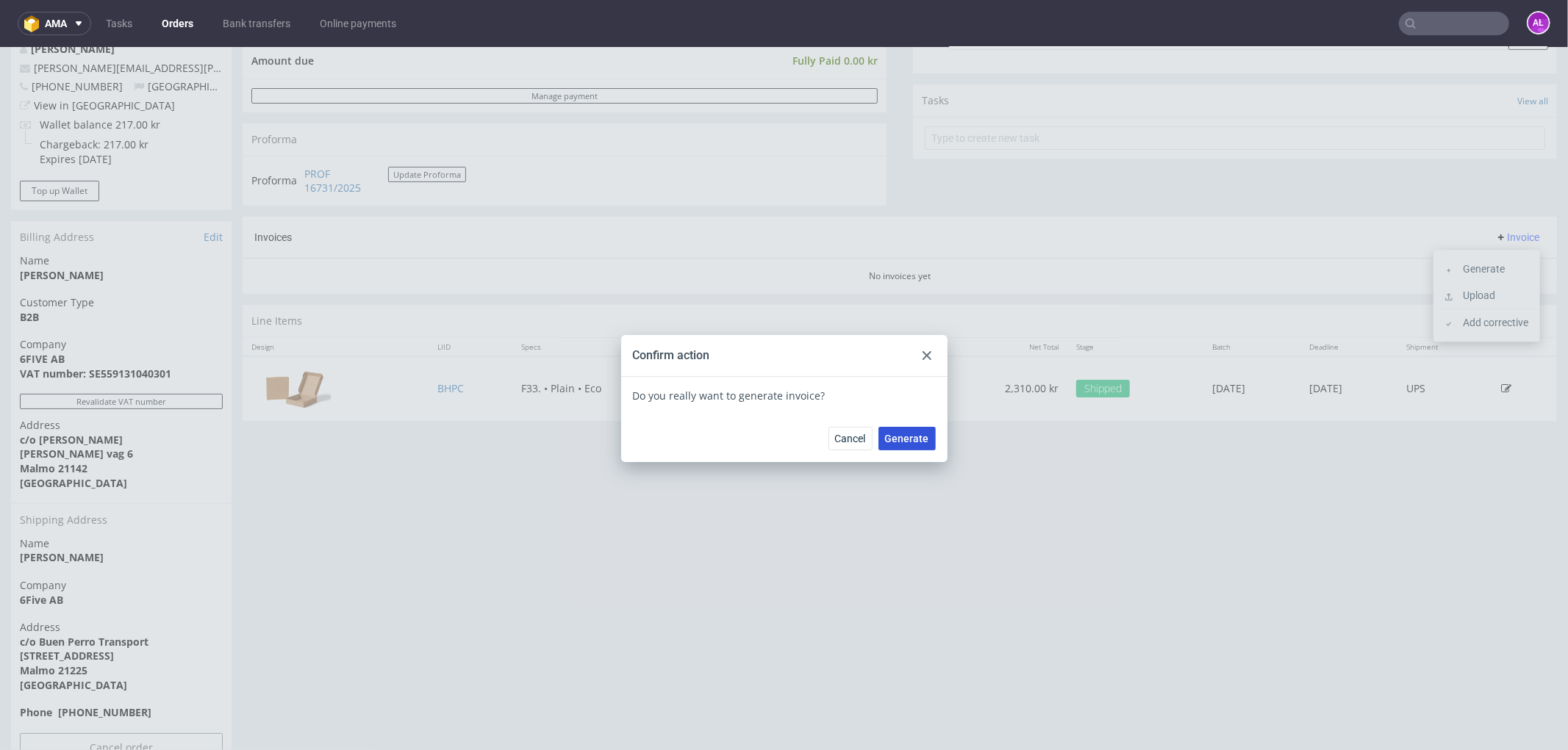
drag, startPoint x: 910, startPoint y: 434, endPoint x: 912, endPoint y: 279, distance: 155.0
click at [910, 433] on span "Generate" at bounding box center [907, 438] width 44 height 10
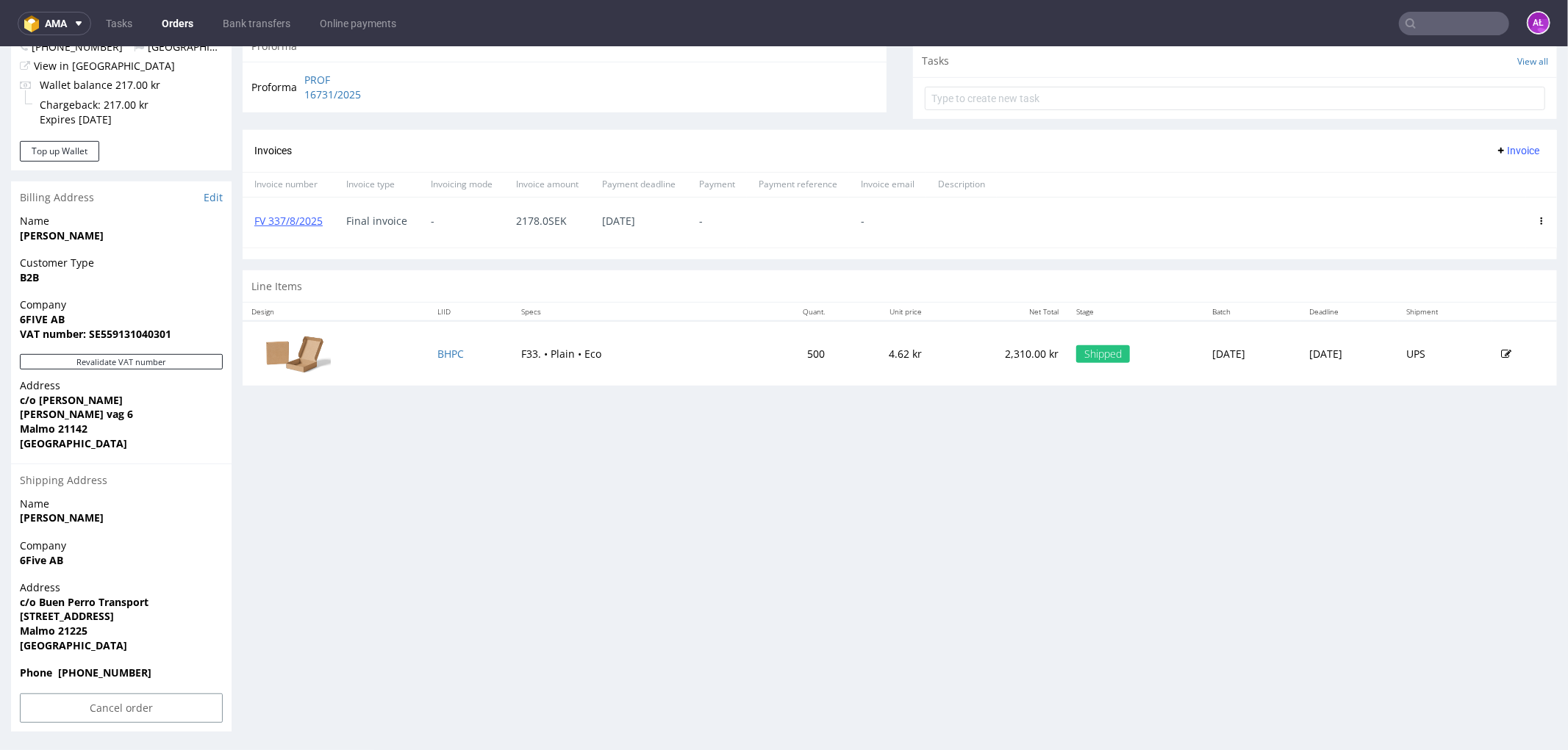
scroll to position [39, 0]
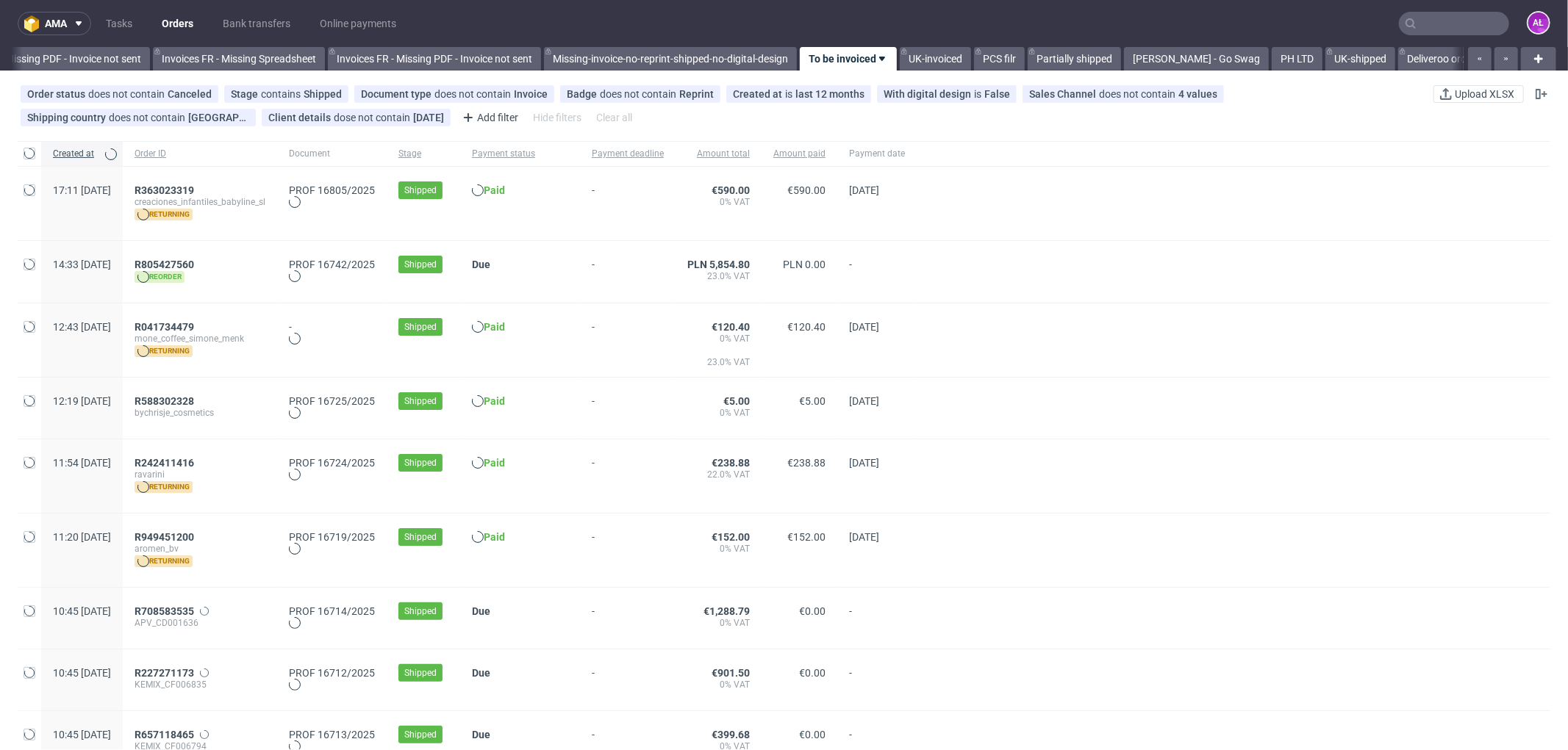
scroll to position [0, 2202]
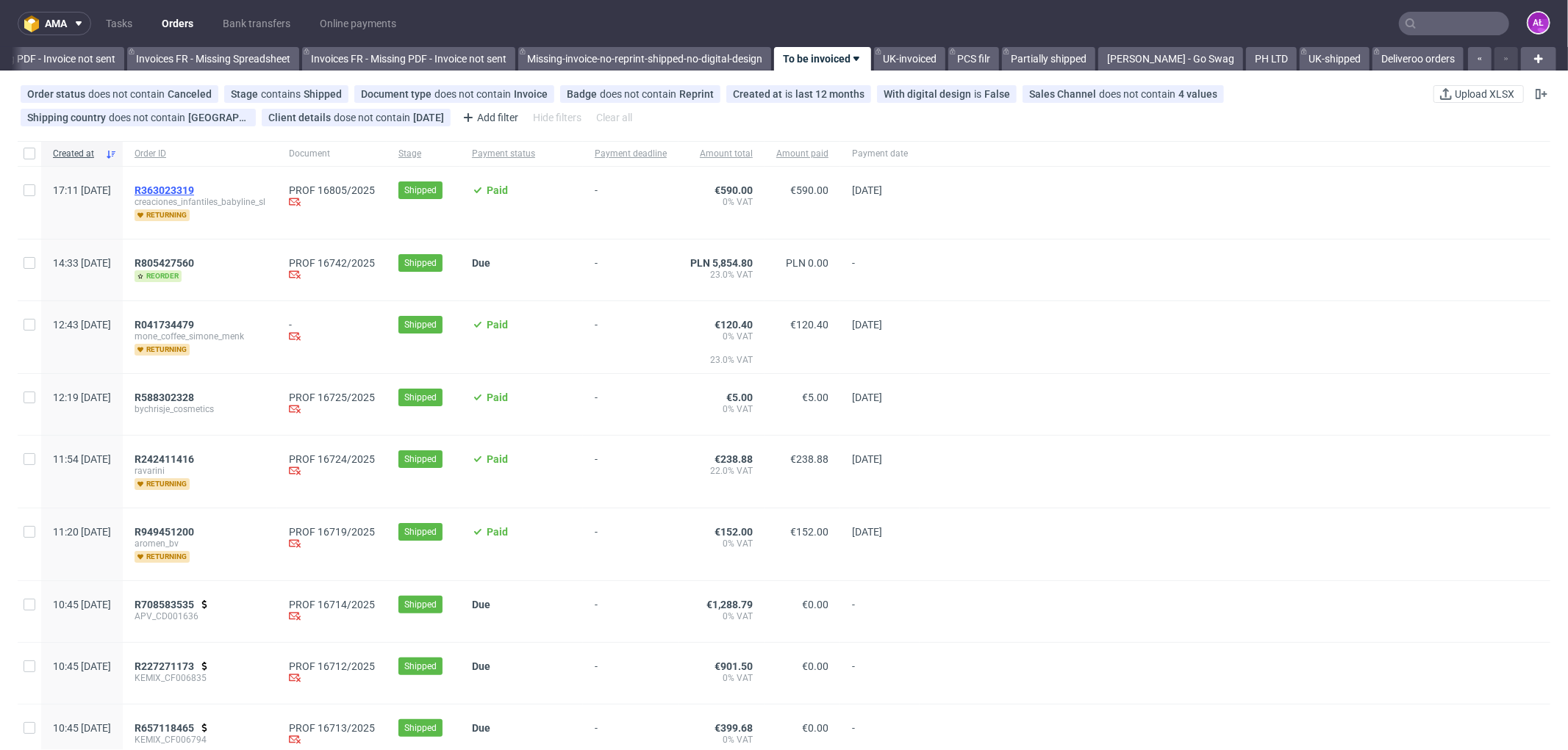
click at [194, 188] on span "R363023319" at bounding box center [164, 190] width 59 height 12
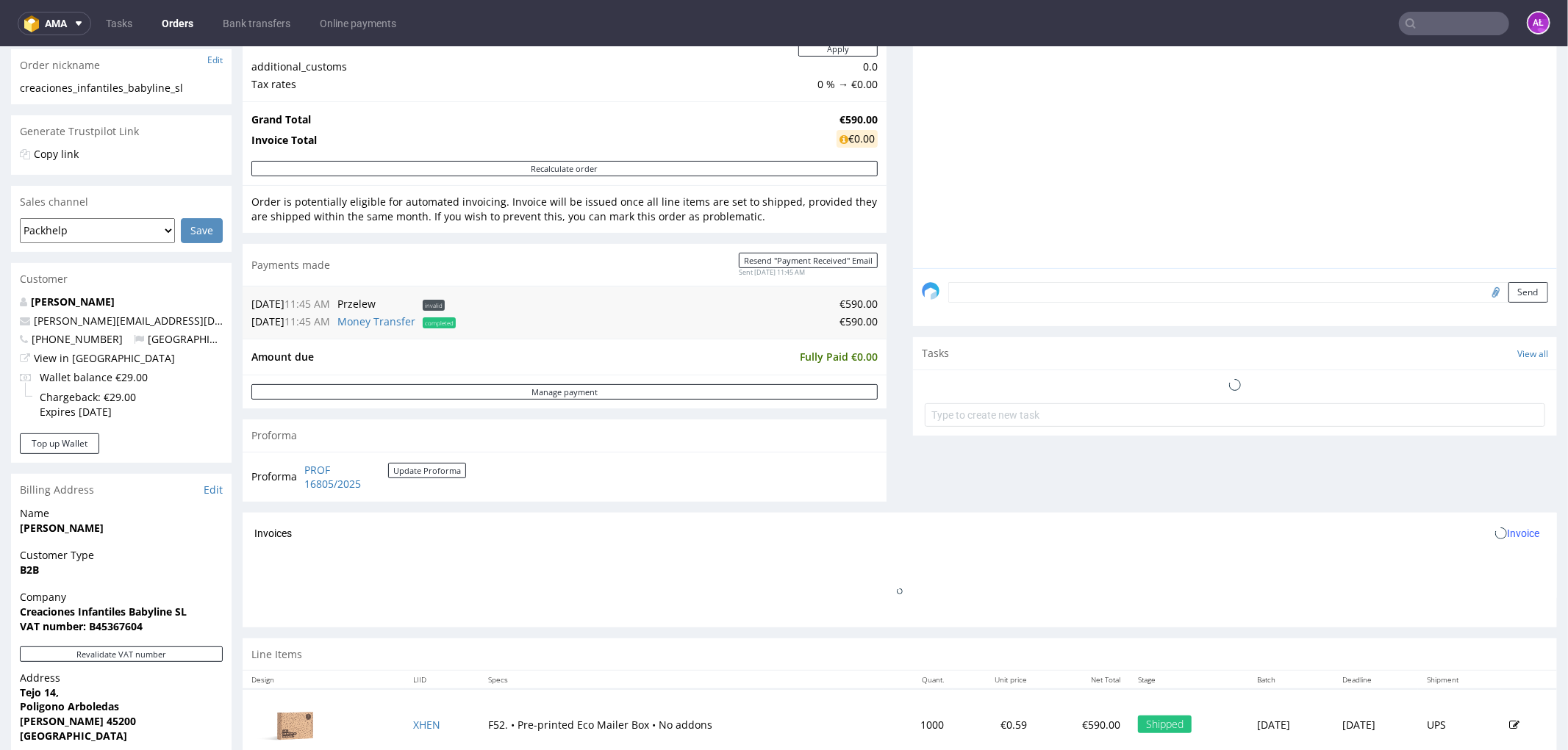
scroll to position [489, 0]
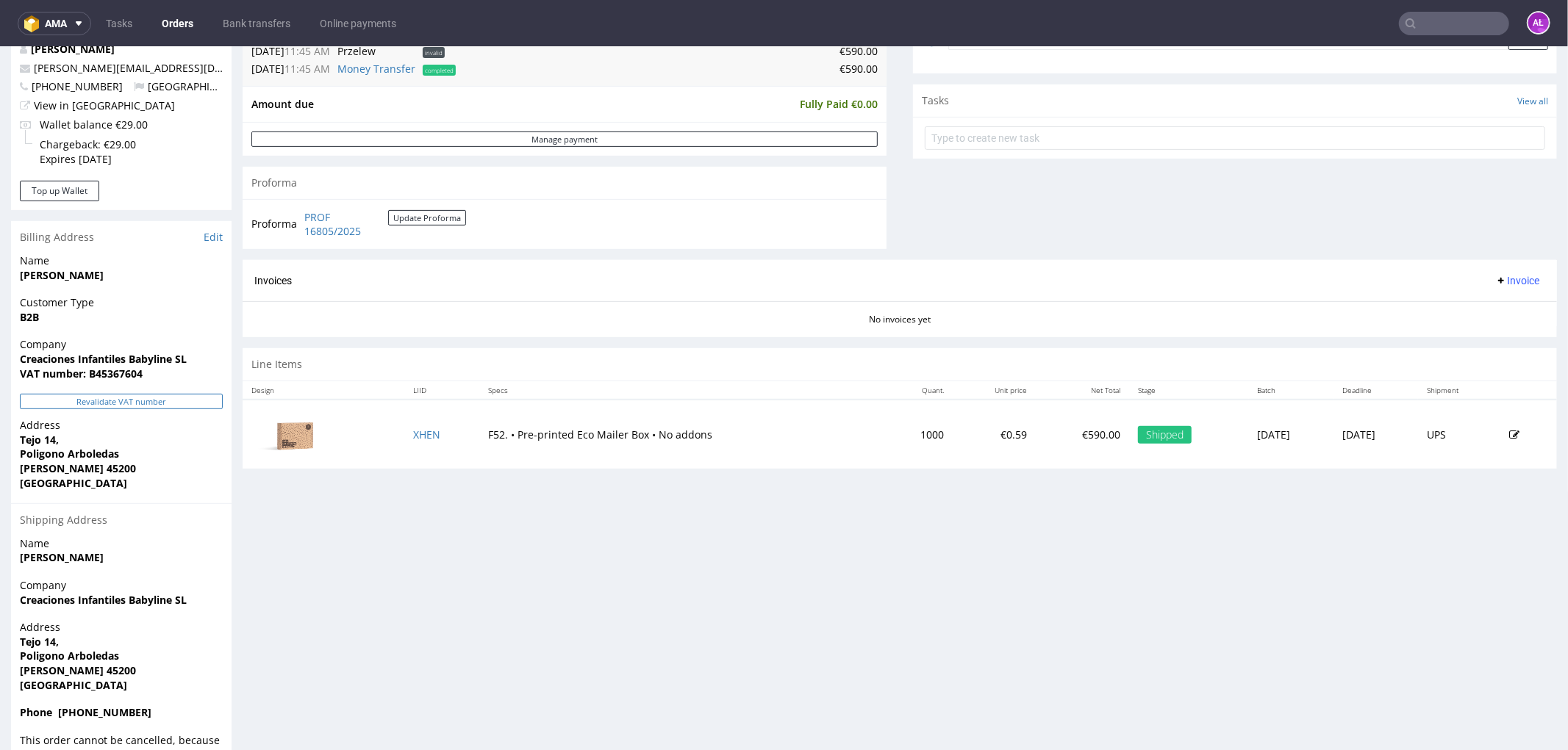
click at [193, 395] on button "Revalidate VAT number" at bounding box center [121, 402] width 203 height 16
click at [1495, 277] on span "Invoice" at bounding box center [1517, 281] width 44 height 12
click at [1499, 315] on span "Generate" at bounding box center [1492, 311] width 71 height 15
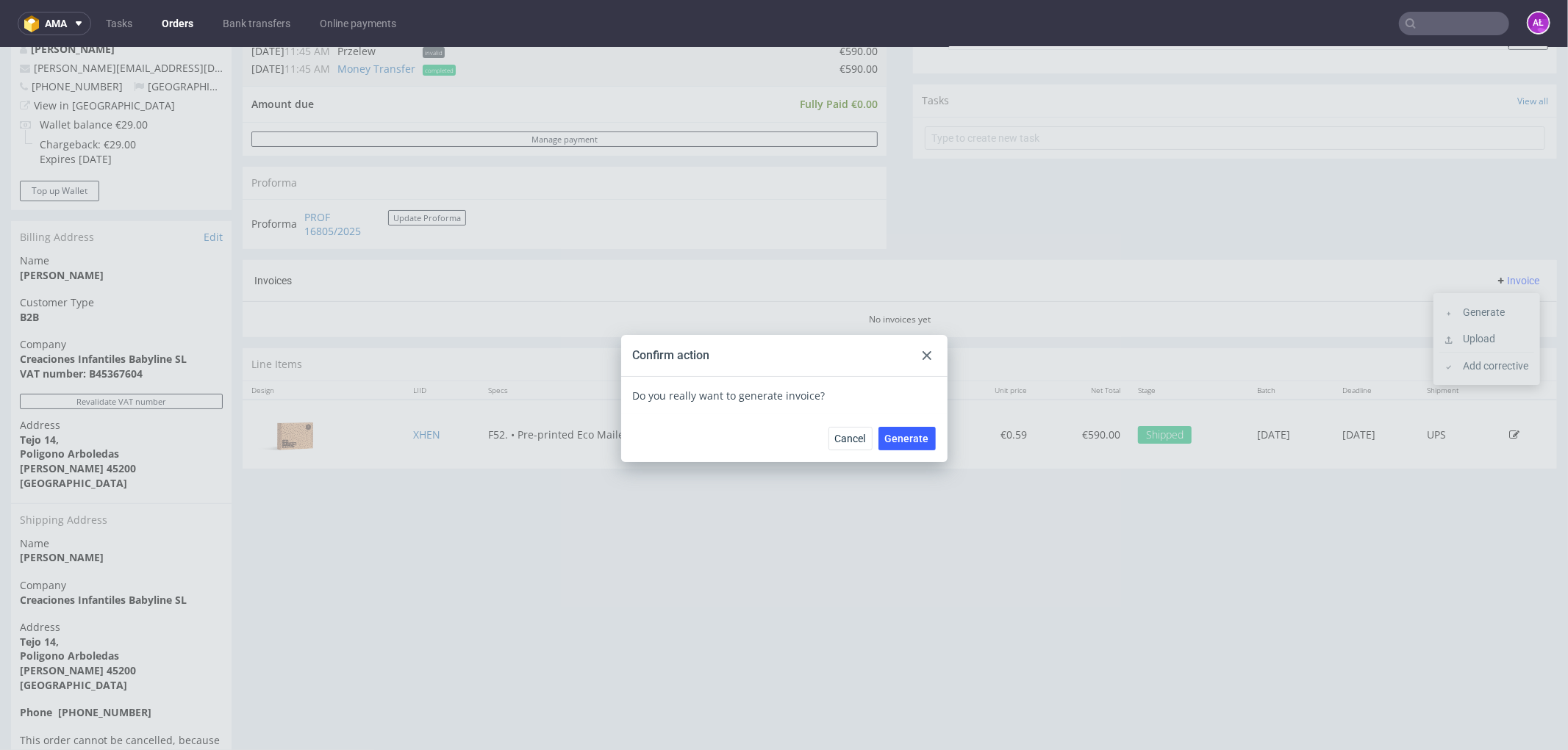
click at [898, 434] on span "Generate" at bounding box center [907, 438] width 44 height 10
